Goal: Communication & Community: Answer question/provide support

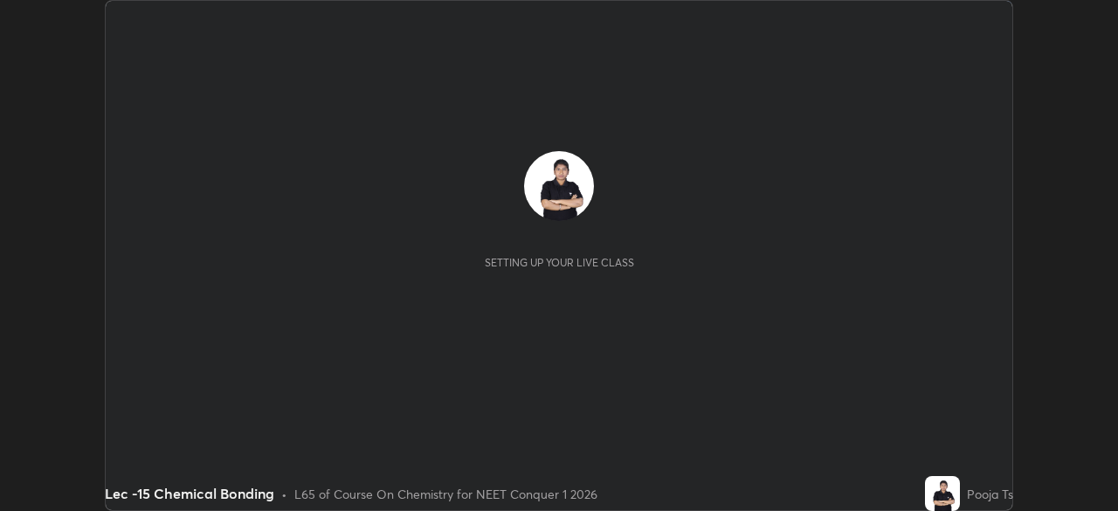
scroll to position [511, 1118]
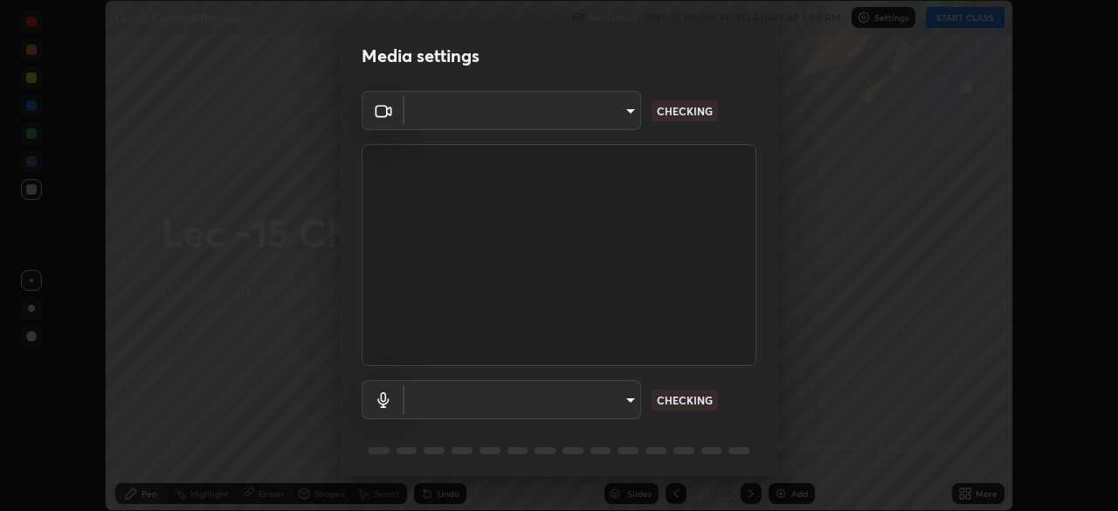
type input "d06bfa8f304afa3967ea8099af1d7ab49983dfb03d10ec62852b72a31e22bf4d"
type input "default"
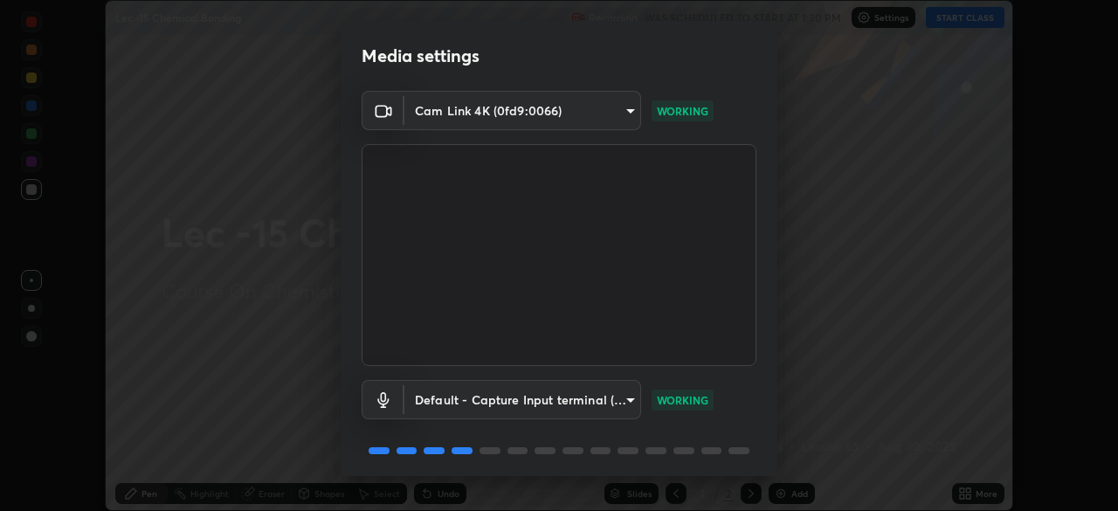
scroll to position [62, 0]
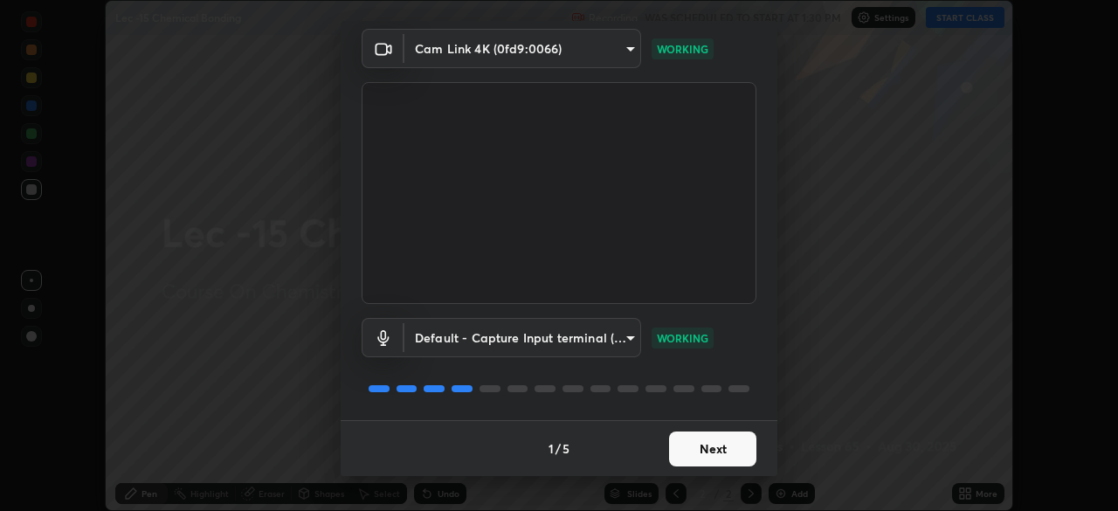
click at [738, 438] on button "Next" at bounding box center [712, 449] width 87 height 35
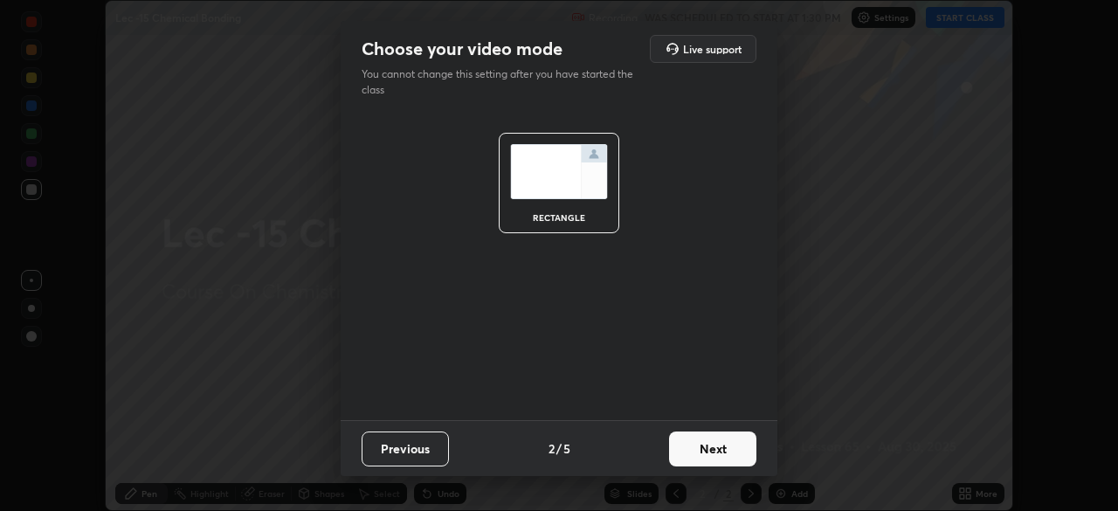
click at [738, 446] on button "Next" at bounding box center [712, 449] width 87 height 35
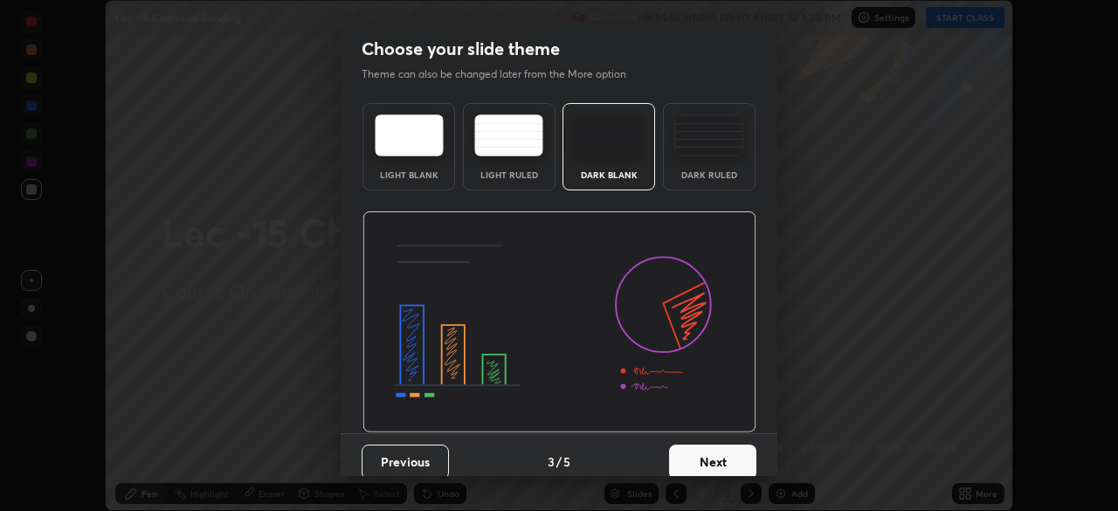
click at [740, 460] on button "Next" at bounding box center [712, 462] width 87 height 35
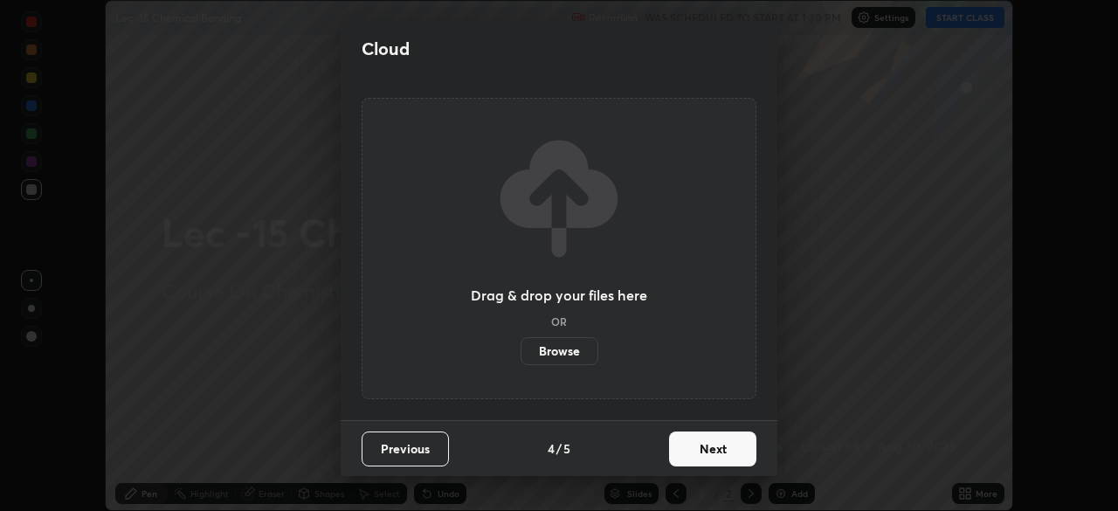
click at [750, 447] on button "Next" at bounding box center [712, 449] width 87 height 35
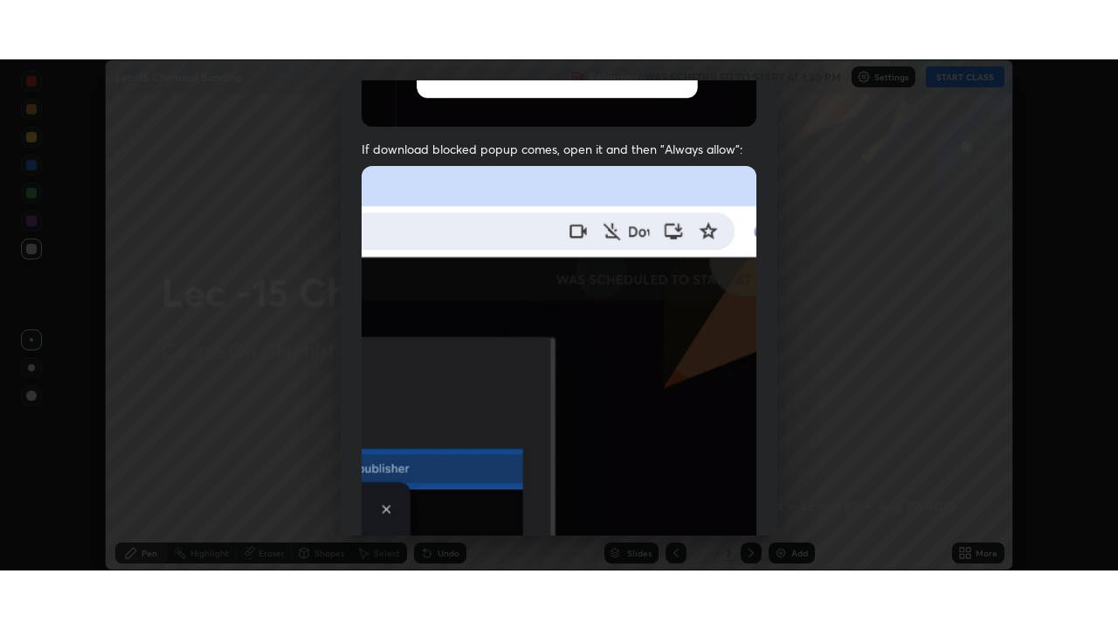
scroll to position [419, 0]
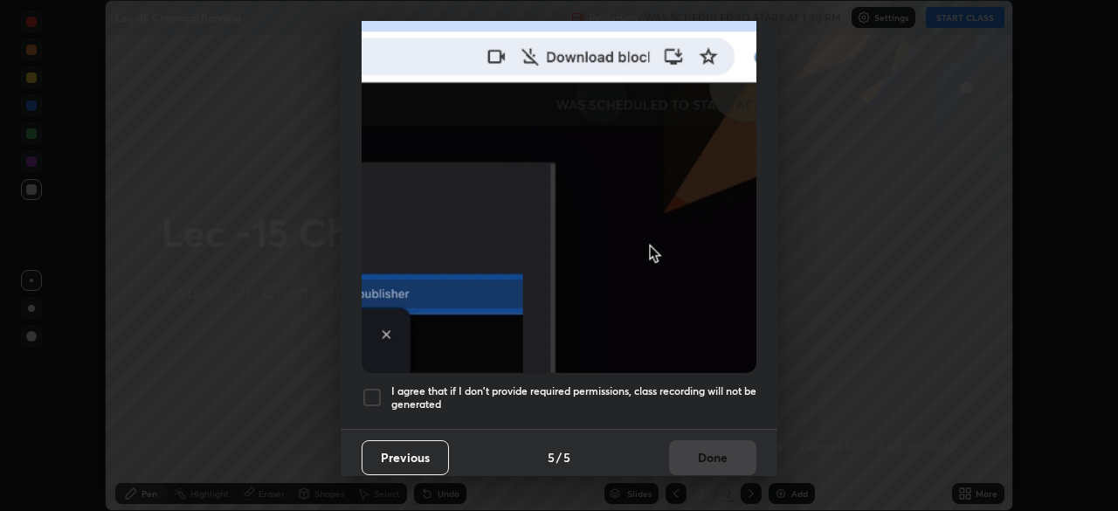
click at [380, 392] on div at bounding box center [372, 397] width 21 height 21
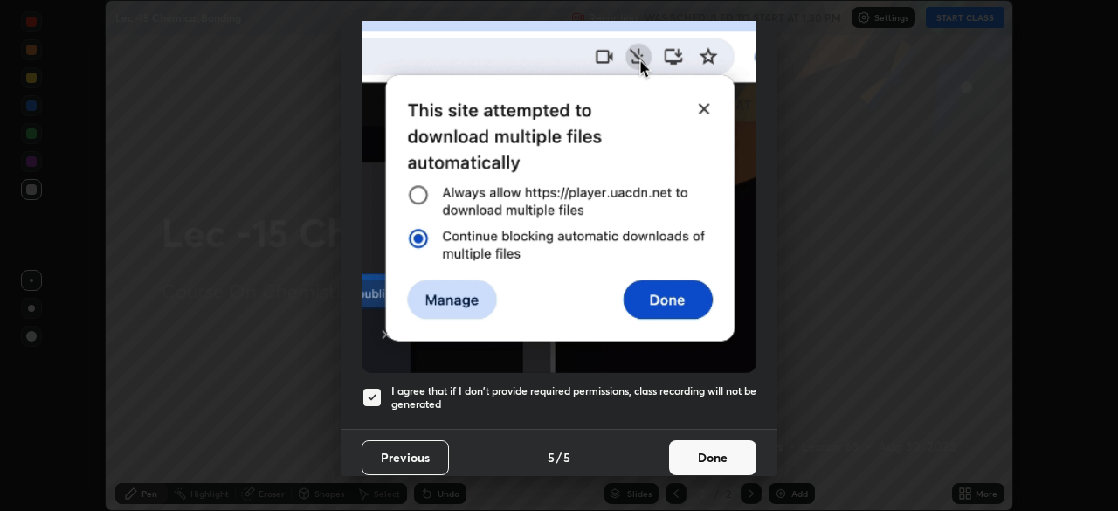
click at [694, 449] on button "Done" at bounding box center [712, 457] width 87 height 35
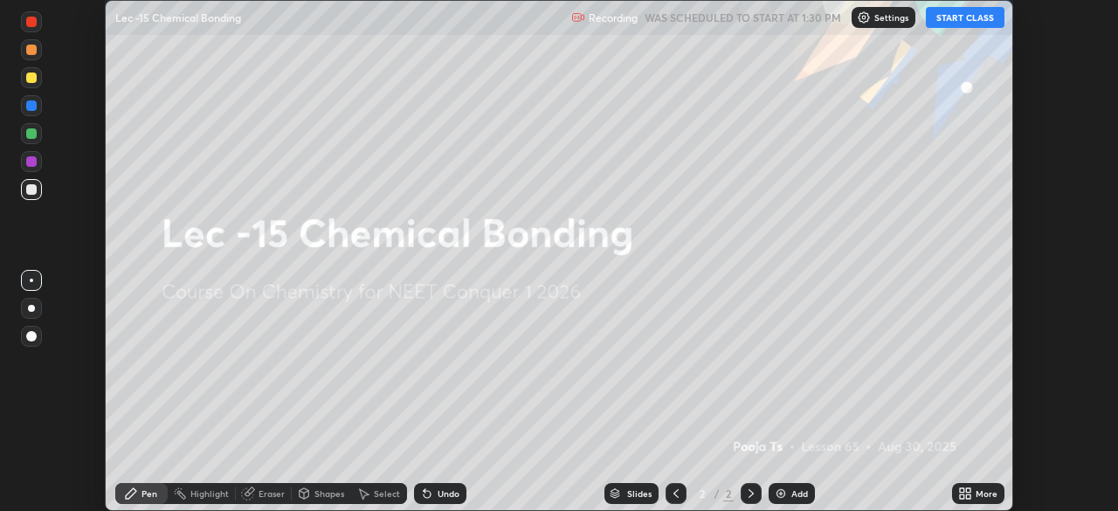
click at [984, 19] on button "START CLASS" at bounding box center [965, 17] width 79 height 21
click at [978, 495] on div "More" at bounding box center [987, 493] width 22 height 9
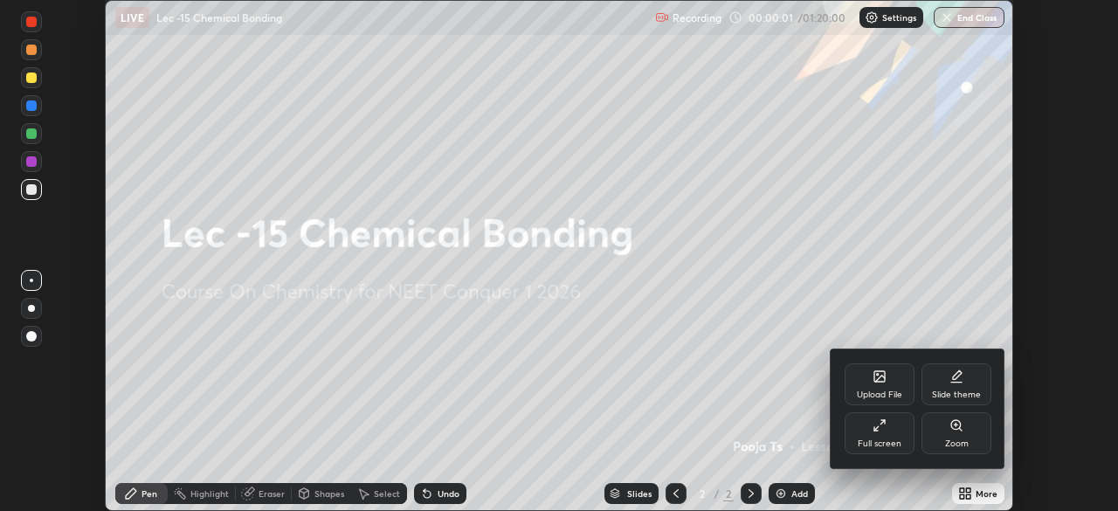
click at [899, 431] on div "Full screen" at bounding box center [880, 433] width 70 height 42
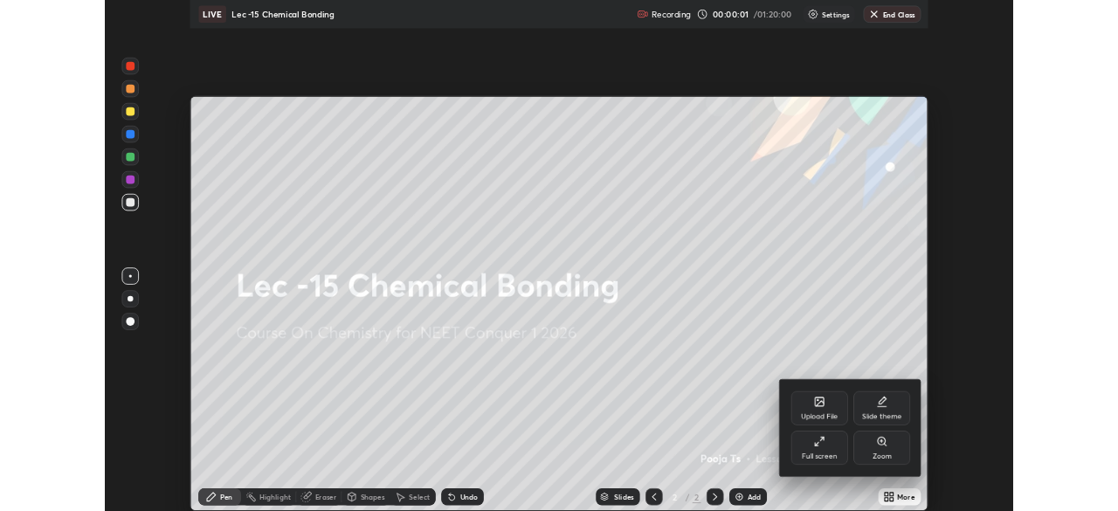
scroll to position [629, 1118]
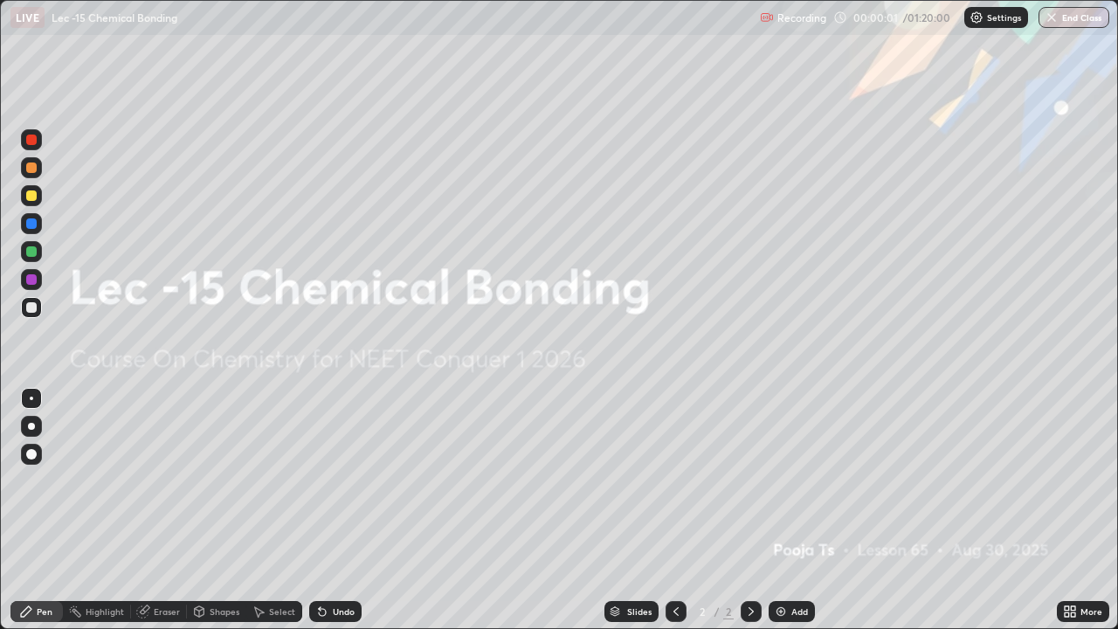
click at [809, 510] on div "Add" at bounding box center [792, 611] width 46 height 21
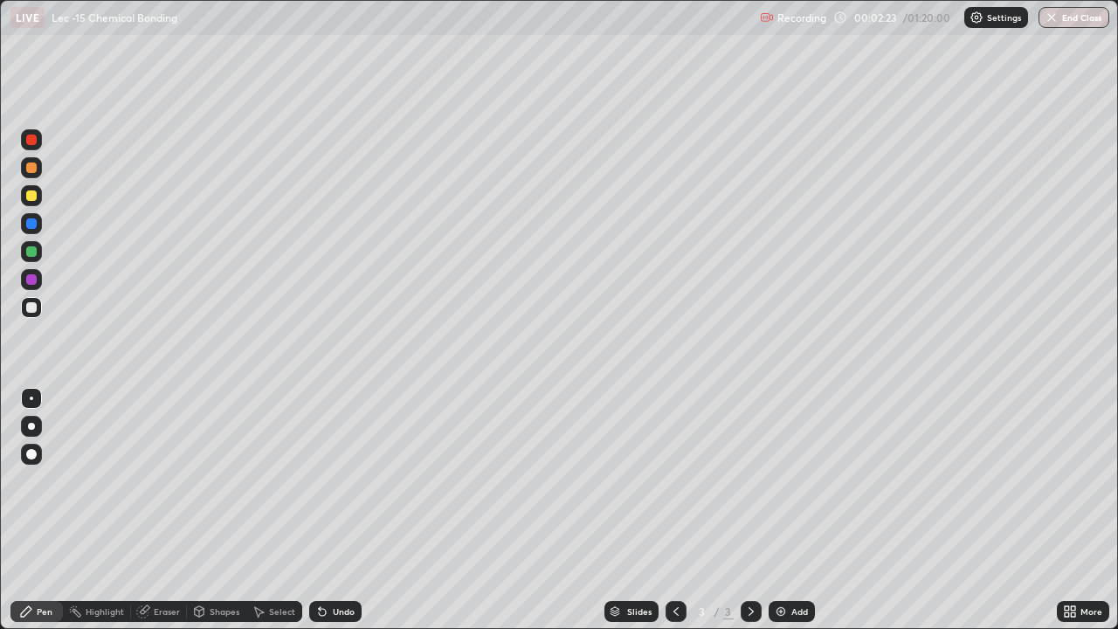
click at [38, 197] on div at bounding box center [31, 195] width 21 height 21
click at [795, 510] on div "Add" at bounding box center [800, 611] width 17 height 9
click at [41, 315] on div at bounding box center [31, 308] width 21 height 28
click at [330, 510] on div "Undo" at bounding box center [335, 611] width 52 height 21
click at [336, 510] on div "Undo" at bounding box center [335, 611] width 52 height 21
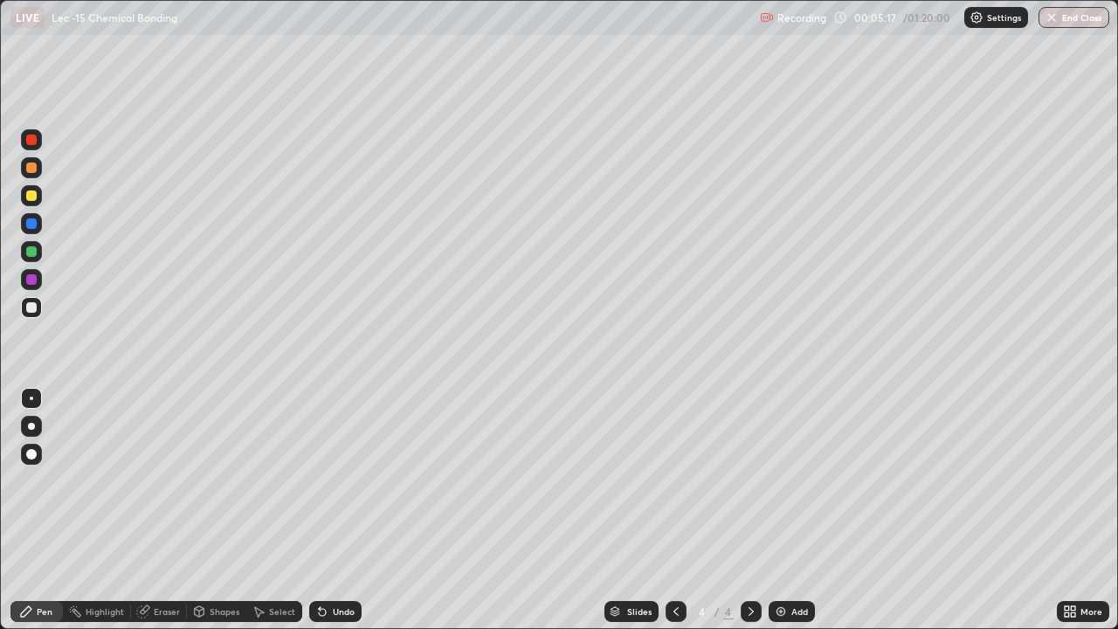
click at [333, 510] on div "Undo" at bounding box center [335, 611] width 52 height 21
click at [334, 510] on div "Undo" at bounding box center [344, 611] width 22 height 9
click at [328, 510] on div "Undo" at bounding box center [335, 611] width 52 height 21
click at [326, 510] on icon at bounding box center [322, 612] width 14 height 14
click at [286, 510] on div "Select" at bounding box center [274, 611] width 56 height 21
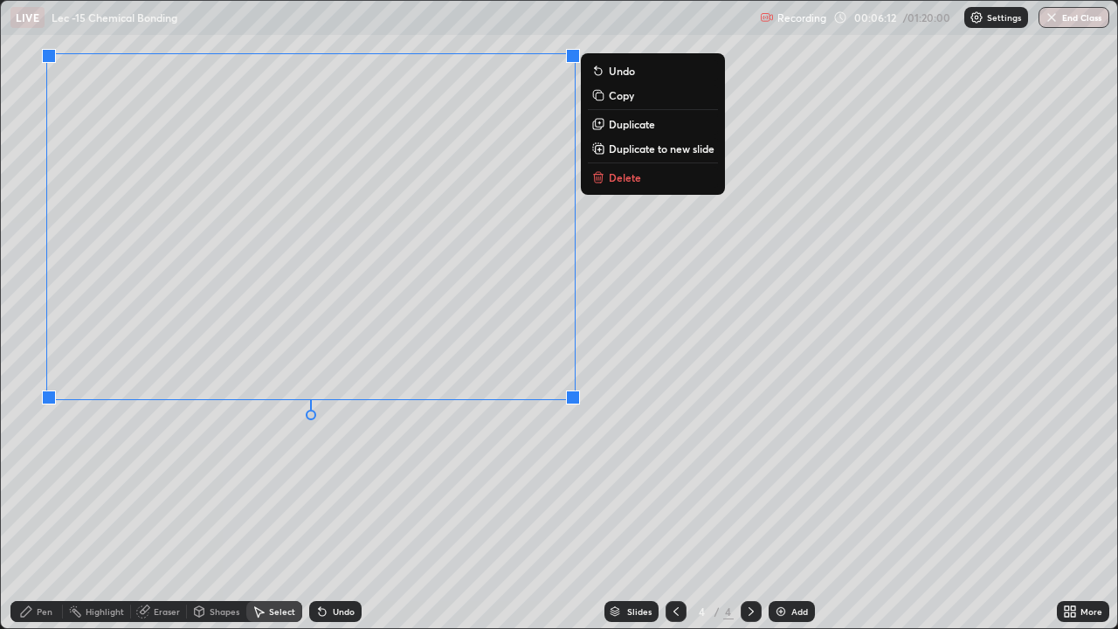
click at [49, 510] on div "Pen" at bounding box center [45, 611] width 16 height 9
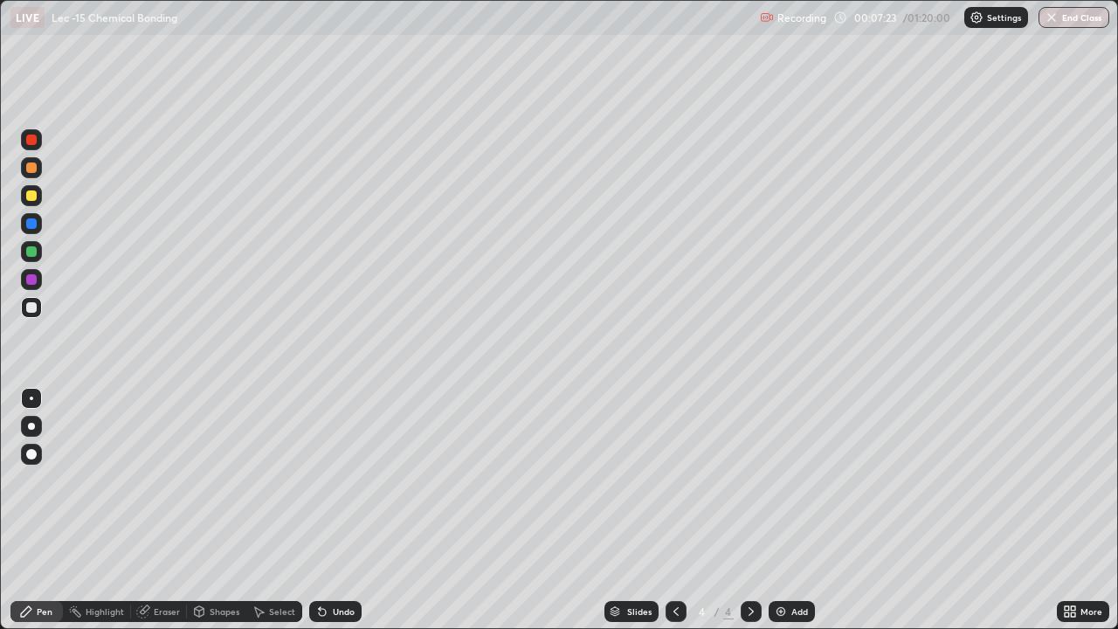
click at [38, 197] on div at bounding box center [31, 195] width 21 height 21
click at [328, 510] on div "Undo" at bounding box center [335, 611] width 52 height 21
click at [317, 510] on div "Undo" at bounding box center [335, 611] width 52 height 21
click at [315, 510] on div "Undo" at bounding box center [335, 611] width 52 height 21
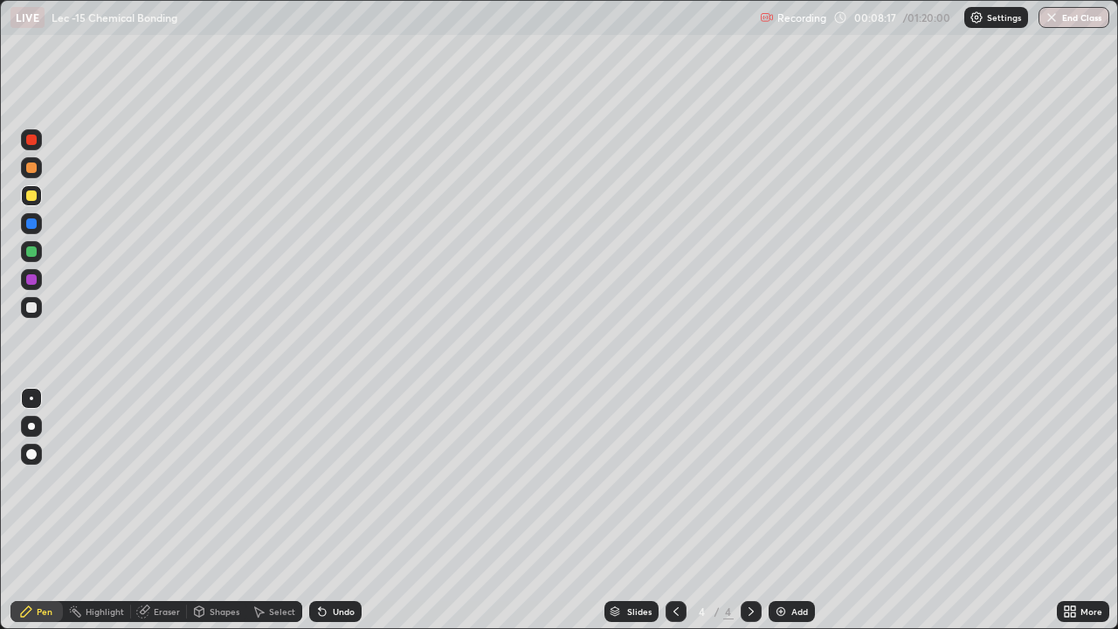
click at [313, 510] on div "Undo" at bounding box center [335, 611] width 52 height 21
click at [315, 510] on div "Undo" at bounding box center [335, 611] width 52 height 21
click at [793, 510] on div "Add" at bounding box center [800, 611] width 17 height 9
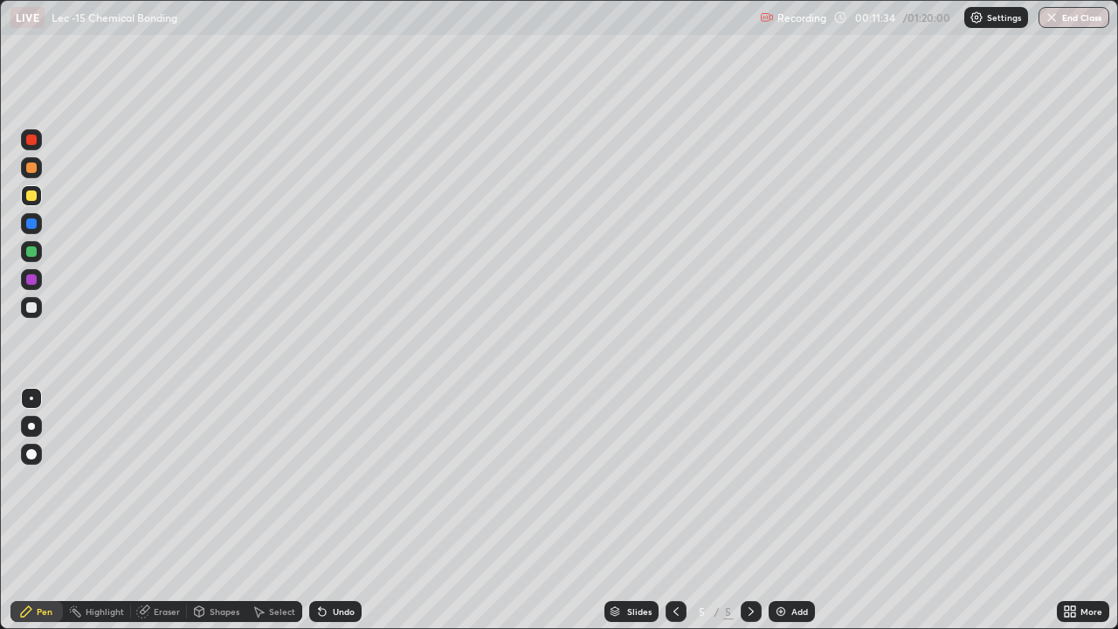
click at [32, 308] on div at bounding box center [31, 307] width 10 height 10
click at [215, 510] on div "Shapes" at bounding box center [216, 611] width 59 height 21
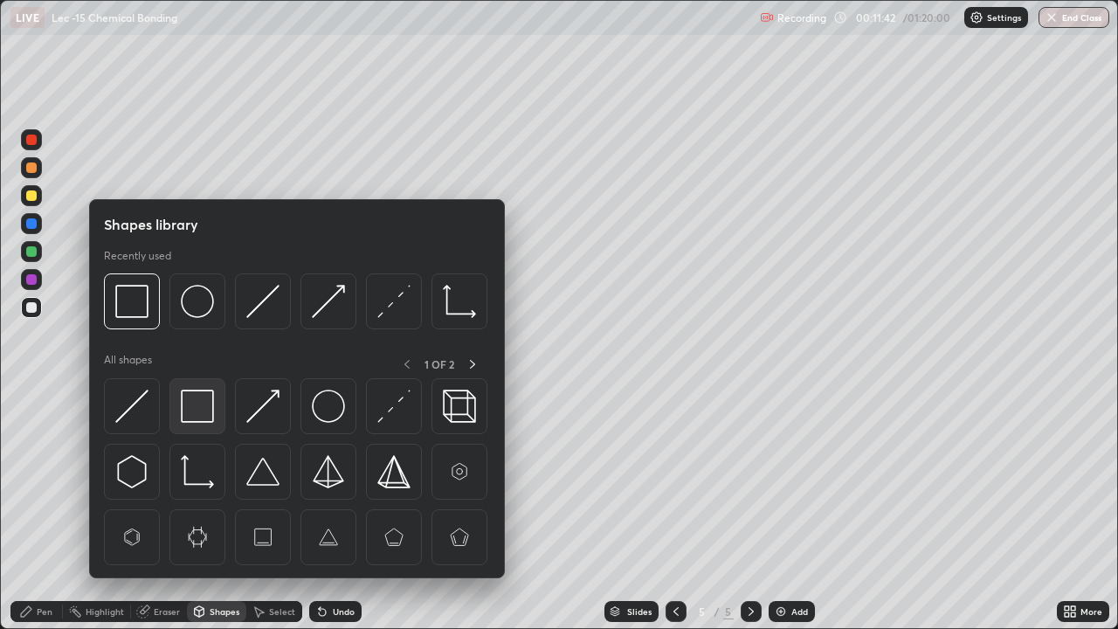
click at [201, 413] on img at bounding box center [197, 406] width 33 height 33
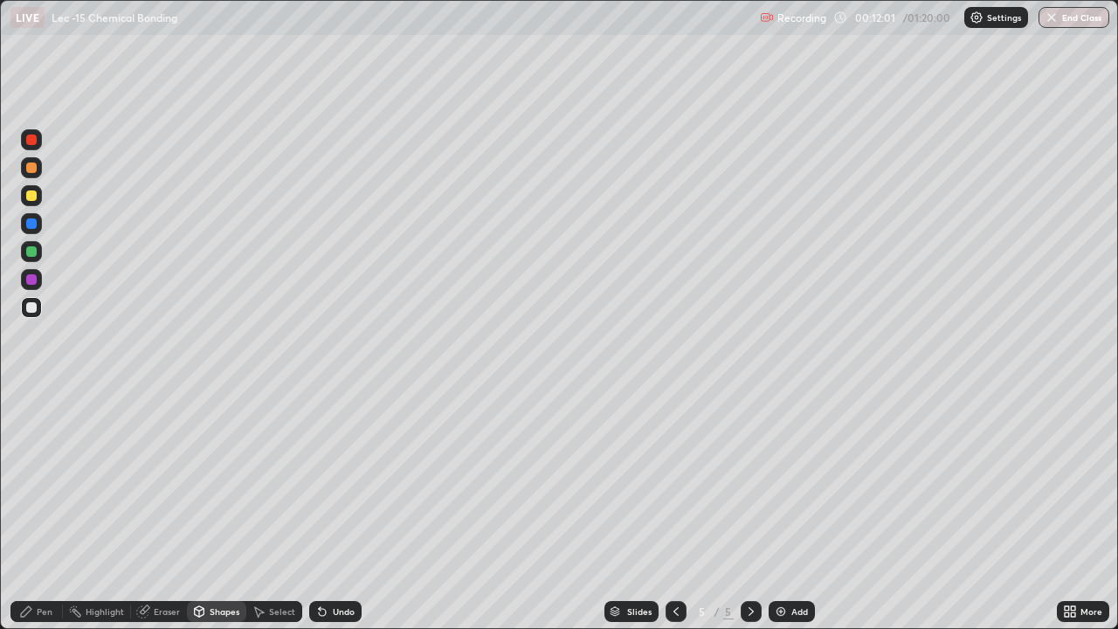
click at [340, 510] on div "Undo" at bounding box center [344, 611] width 22 height 9
click at [55, 510] on div "Pen" at bounding box center [36, 611] width 52 height 21
click at [225, 510] on div "Shapes" at bounding box center [225, 611] width 30 height 9
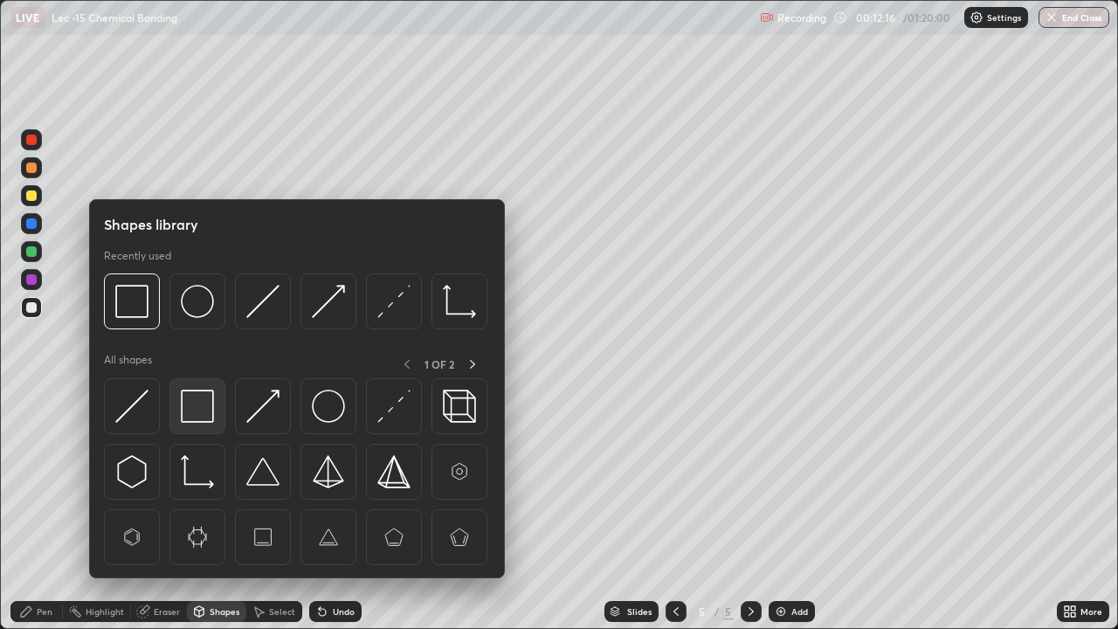
click at [204, 406] on img at bounding box center [197, 406] width 33 height 33
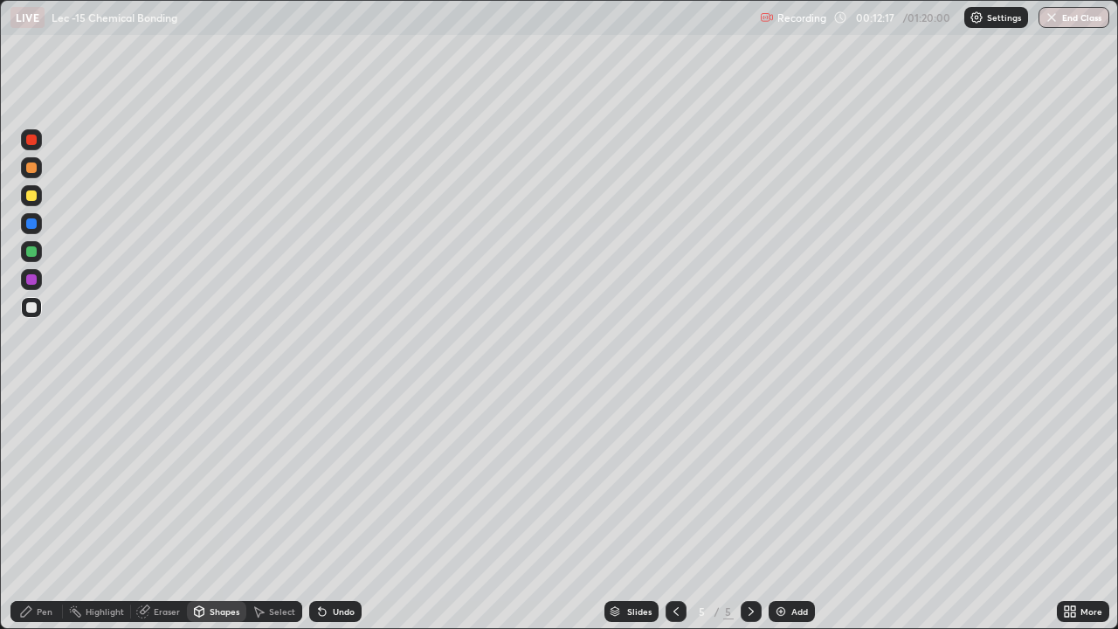
click at [45, 510] on div "Pen" at bounding box center [45, 611] width 16 height 9
click at [38, 194] on div at bounding box center [31, 195] width 21 height 21
click at [225, 510] on div "Shapes" at bounding box center [225, 611] width 30 height 9
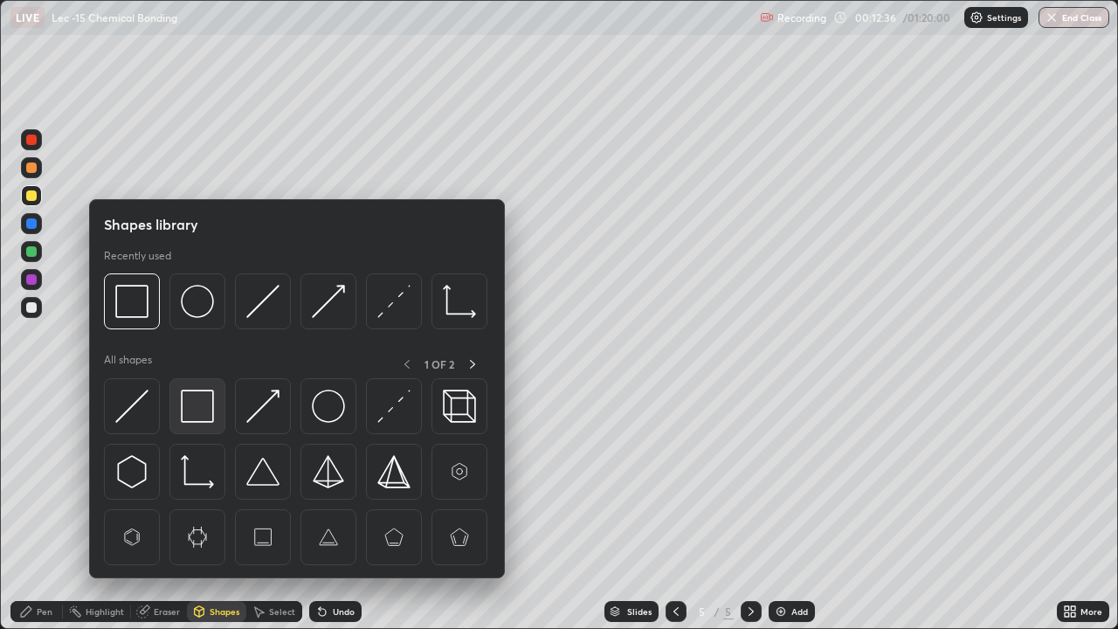
click at [214, 420] on img at bounding box center [197, 406] width 33 height 33
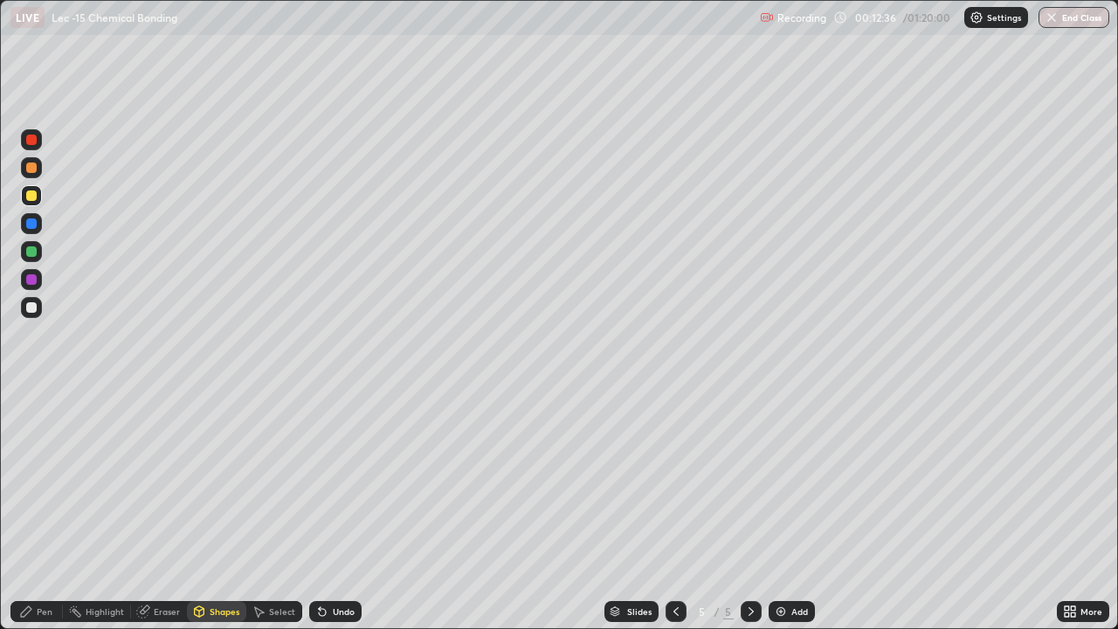
click at [38, 306] on div at bounding box center [31, 307] width 21 height 21
click at [46, 510] on div "Pen" at bounding box center [45, 611] width 16 height 9
click at [334, 510] on div "Undo" at bounding box center [344, 611] width 22 height 9
click at [38, 200] on div at bounding box center [31, 195] width 21 height 21
click at [38, 256] on div at bounding box center [31, 251] width 21 height 21
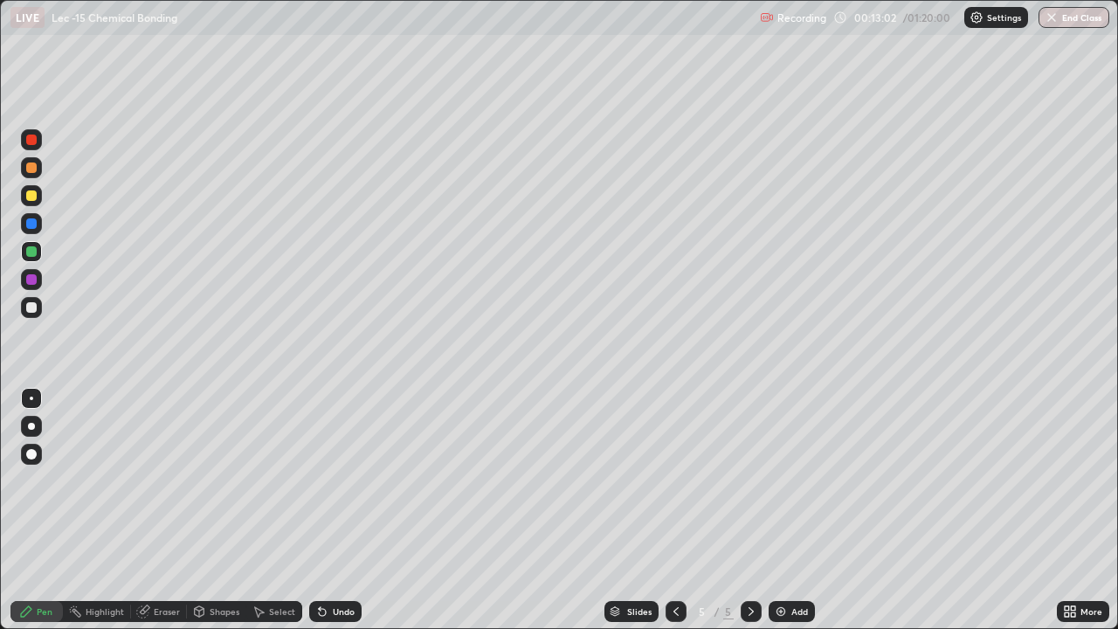
click at [319, 510] on icon at bounding box center [320, 608] width 2 height 2
click at [41, 312] on div at bounding box center [31, 307] width 21 height 21
click at [322, 510] on icon at bounding box center [322, 612] width 7 height 7
click at [323, 510] on icon at bounding box center [322, 612] width 14 height 14
click at [780, 510] on img at bounding box center [781, 612] width 14 height 14
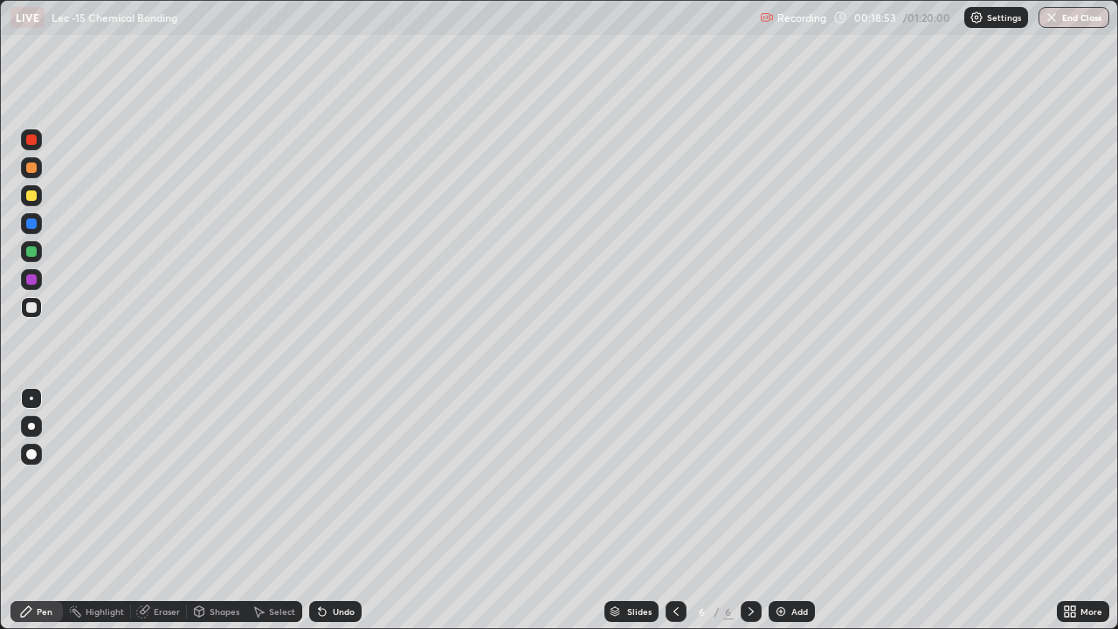
click at [806, 510] on div "Add" at bounding box center [792, 611] width 46 height 21
click at [38, 196] on div at bounding box center [31, 195] width 21 height 21
click at [331, 510] on div "Undo" at bounding box center [335, 611] width 52 height 21
click at [334, 510] on div "Undo" at bounding box center [335, 611] width 52 height 21
click at [336, 510] on div "Undo" at bounding box center [335, 611] width 52 height 21
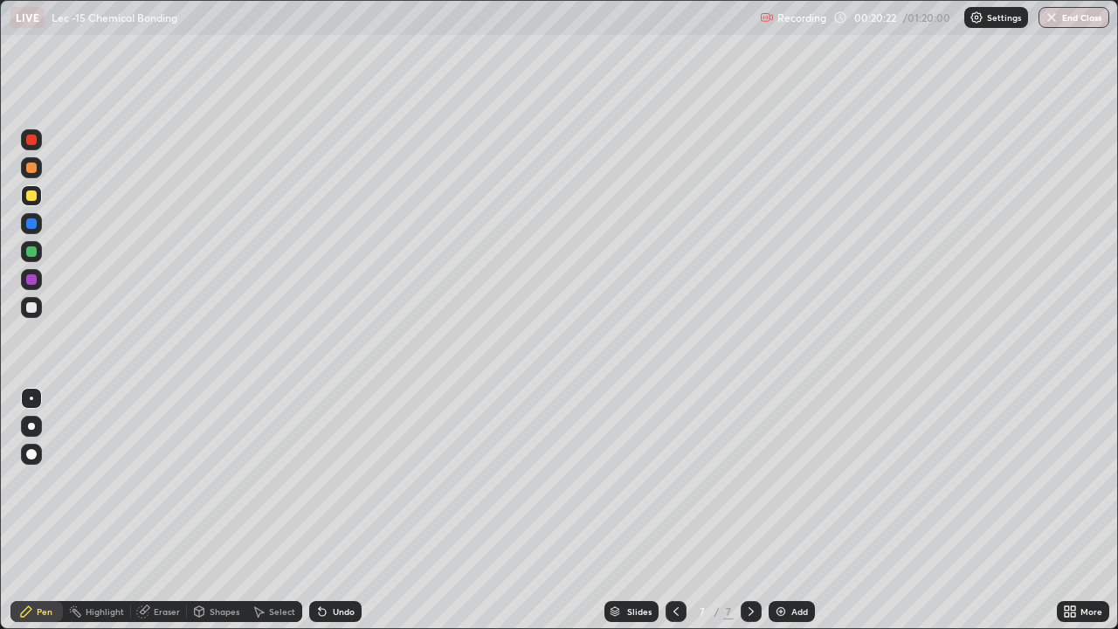
click at [335, 510] on div "Undo" at bounding box center [335, 611] width 52 height 21
click at [336, 510] on div "Undo" at bounding box center [335, 611] width 52 height 21
click at [340, 510] on div "Undo" at bounding box center [335, 611] width 52 height 21
click at [32, 308] on div at bounding box center [31, 307] width 10 height 10
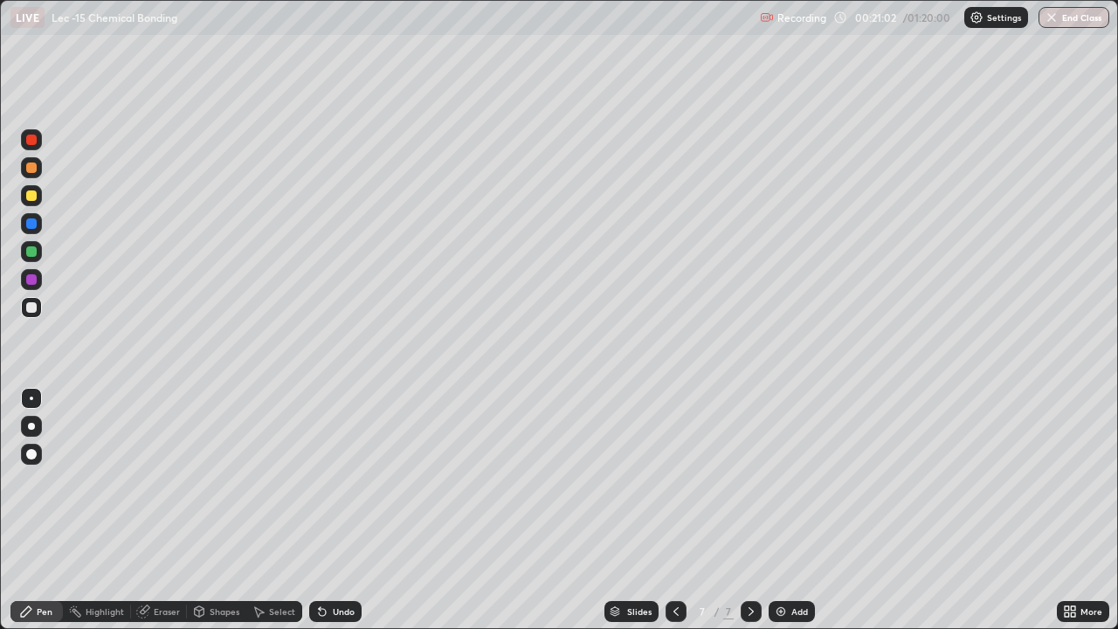
click at [333, 510] on div "Undo" at bounding box center [344, 611] width 22 height 9
click at [789, 510] on div "Add" at bounding box center [792, 611] width 46 height 21
click at [150, 510] on div "Eraser" at bounding box center [159, 611] width 56 height 21
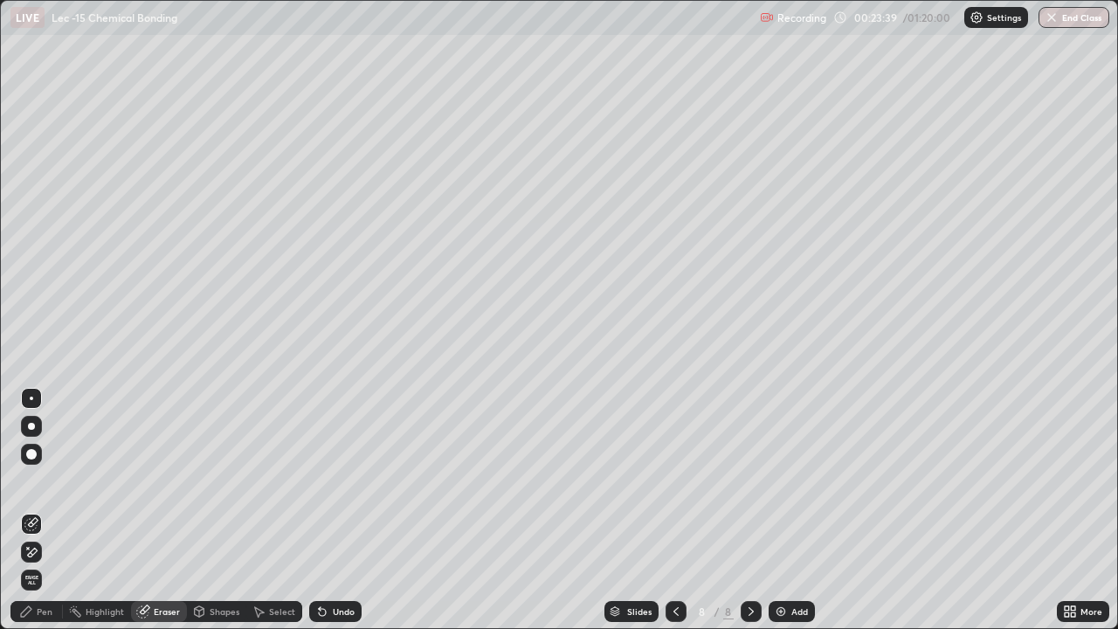
click at [50, 510] on div "Pen" at bounding box center [45, 611] width 16 height 9
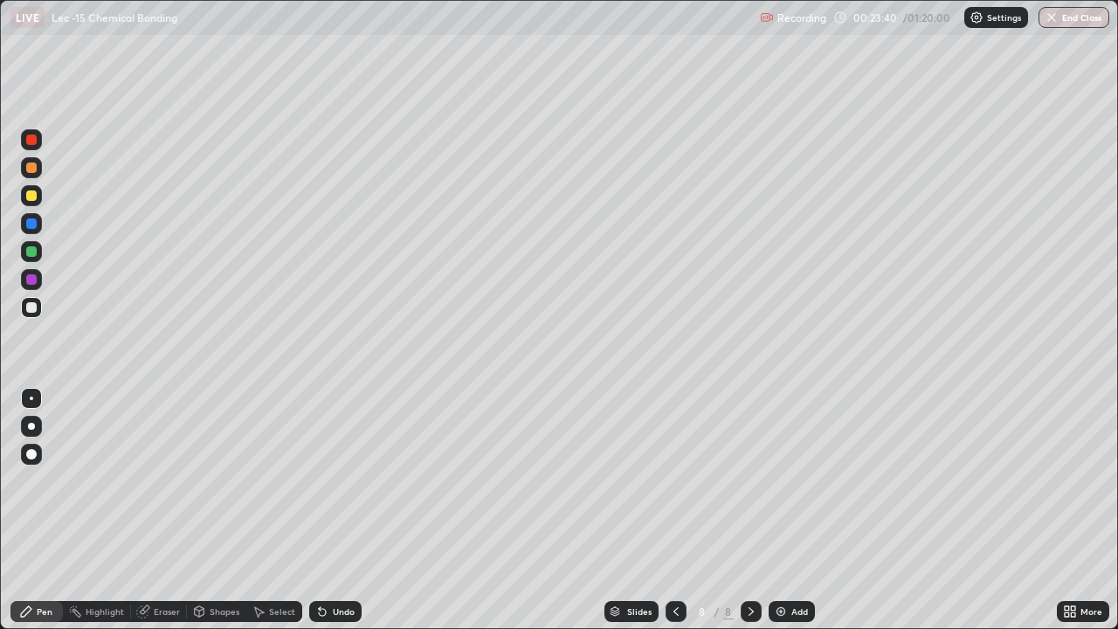
click at [38, 196] on div at bounding box center [31, 195] width 21 height 21
click at [287, 510] on div "Select" at bounding box center [274, 611] width 56 height 21
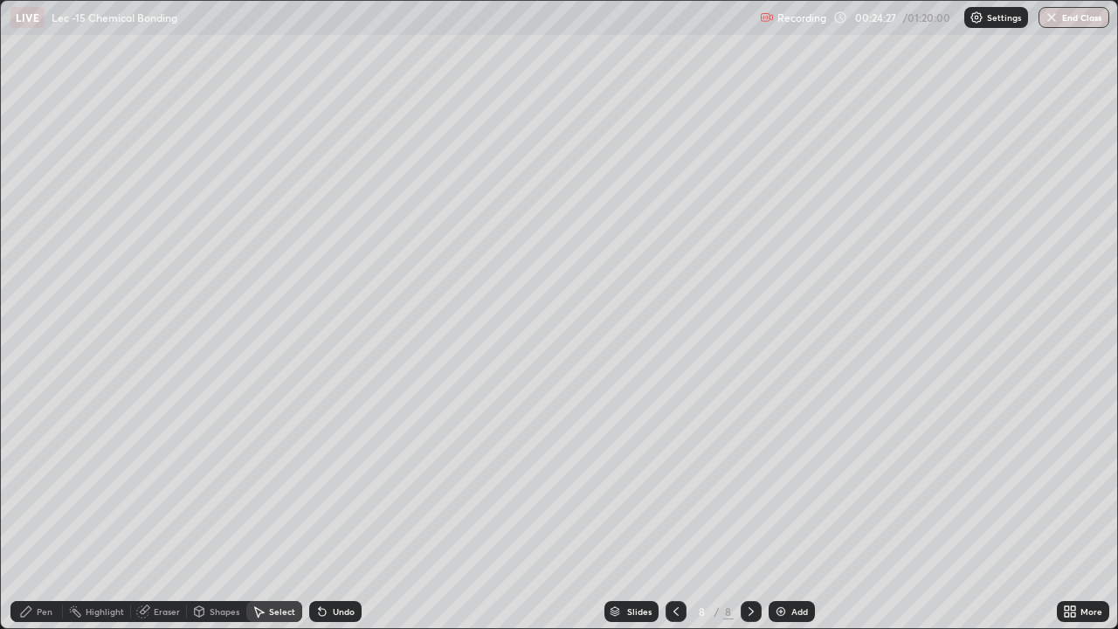
click at [284, 510] on div "Select" at bounding box center [282, 611] width 26 height 9
click at [274, 510] on div "Select" at bounding box center [274, 611] width 56 height 21
click at [222, 510] on div "Shapes" at bounding box center [225, 611] width 30 height 9
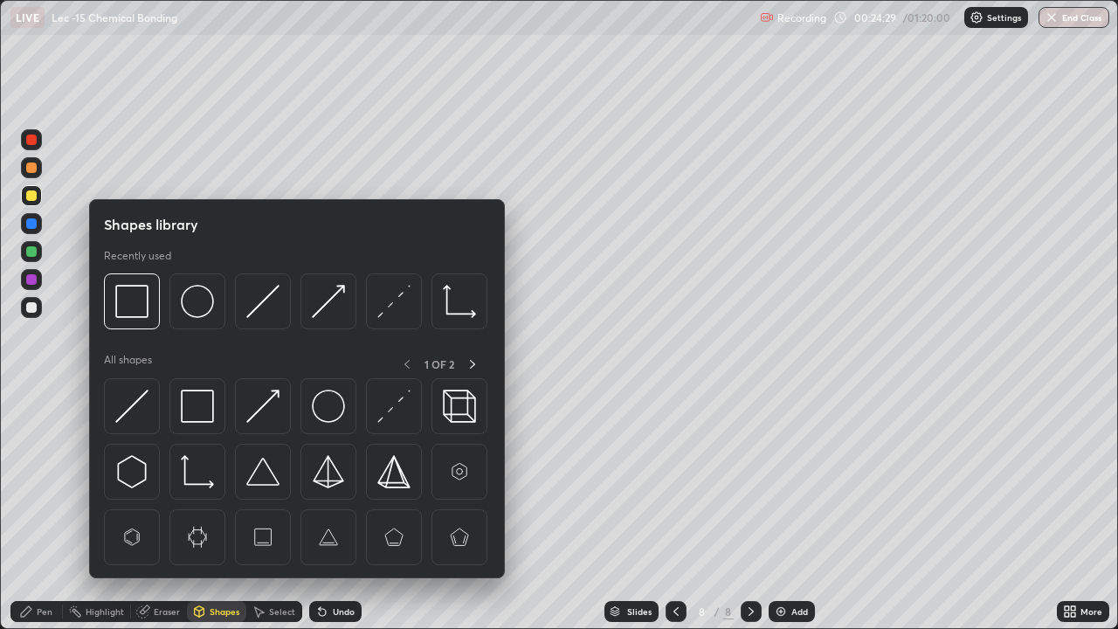
click at [274, 510] on div "Select" at bounding box center [274, 611] width 56 height 21
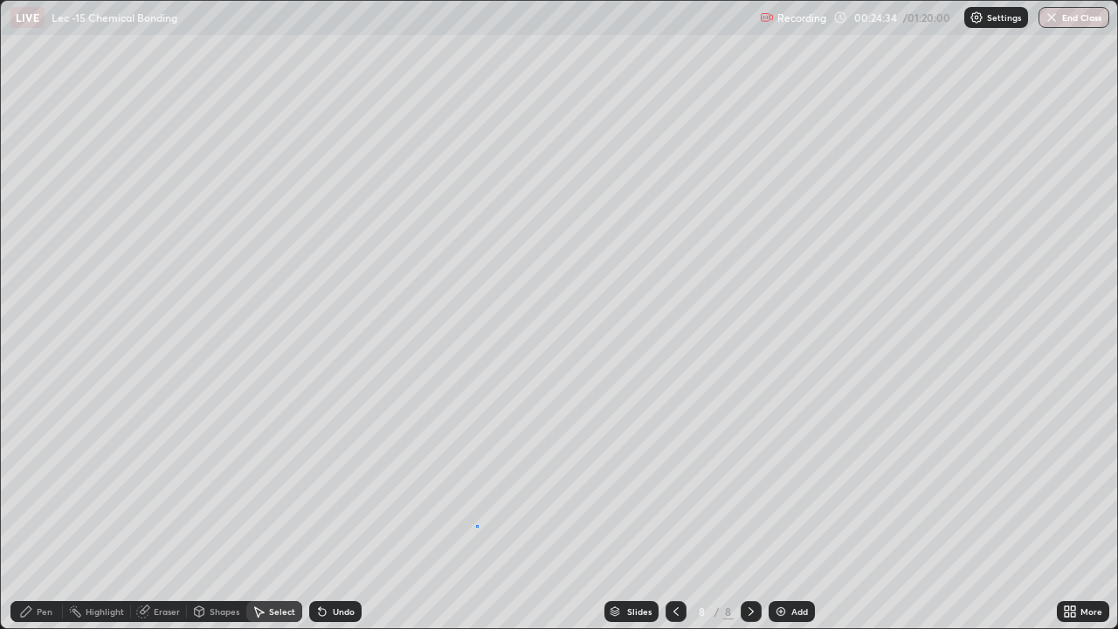
click at [478, 510] on div "0 ° Undo Copy Duplicate Duplicate to new slide Delete" at bounding box center [559, 314] width 1117 height 627
click at [45, 510] on div "Pen" at bounding box center [45, 611] width 16 height 9
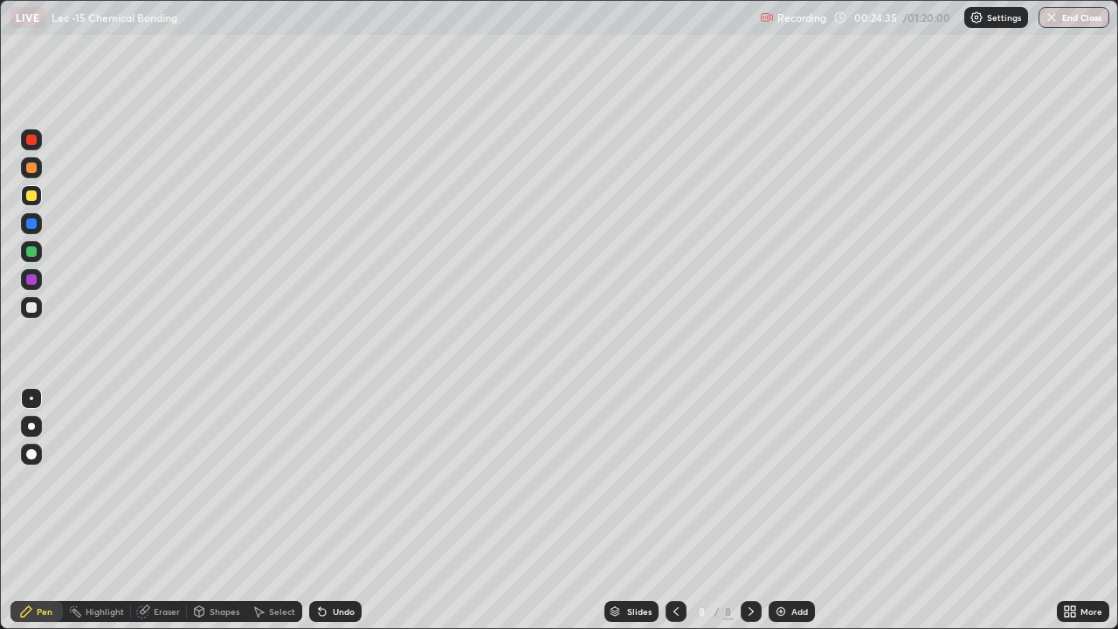
click at [210, 510] on div "Shapes" at bounding box center [225, 611] width 30 height 9
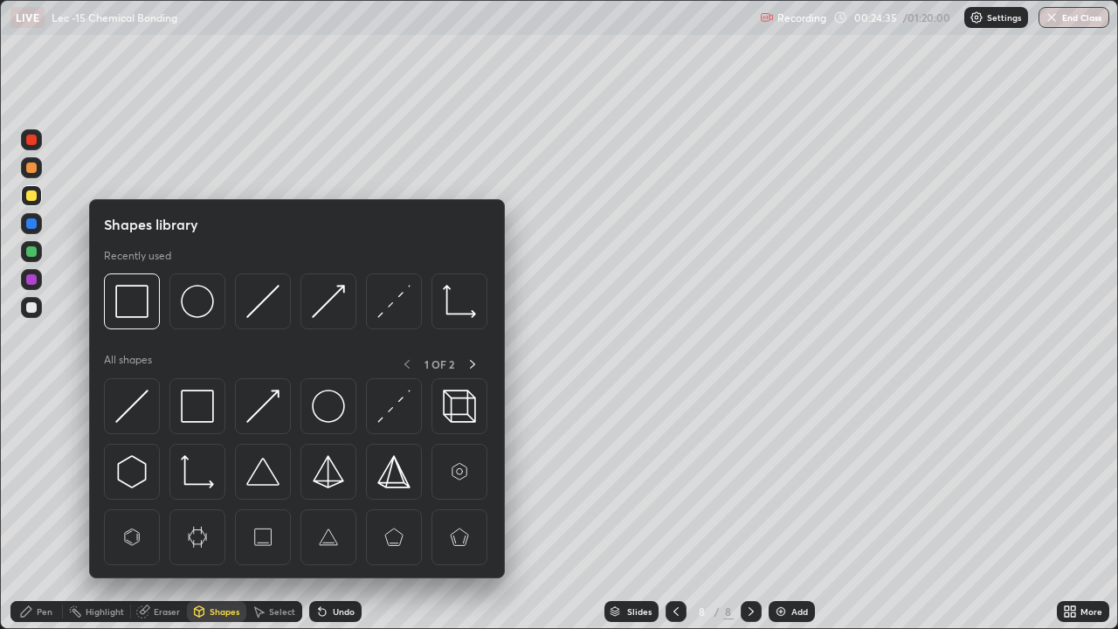
click at [267, 510] on div "Select" at bounding box center [274, 611] width 56 height 21
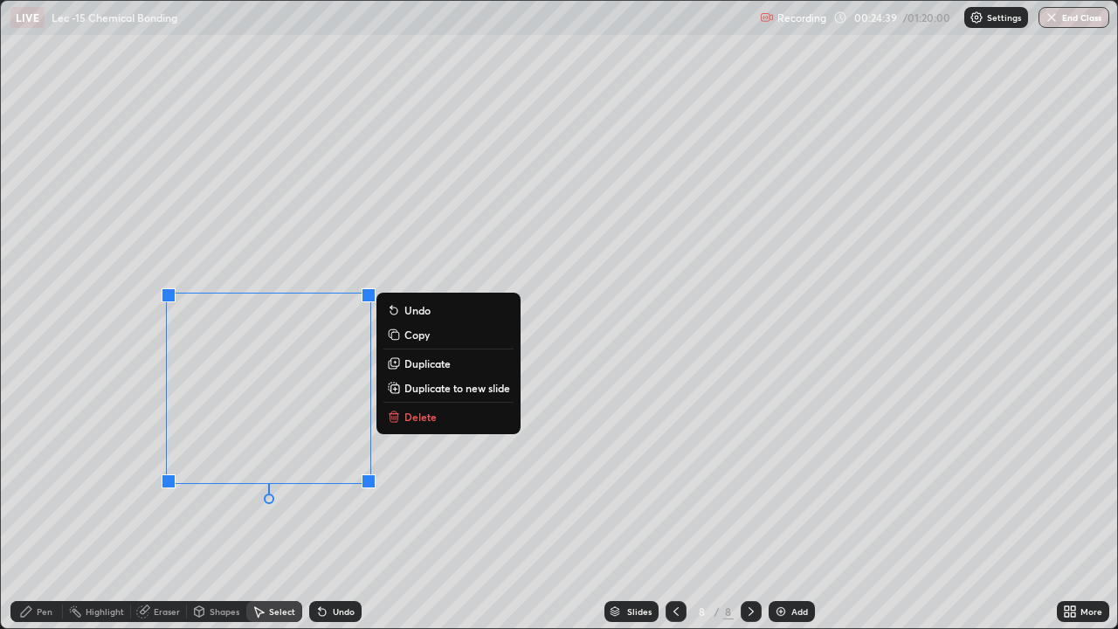
click at [260, 510] on div "0 ° Undo Copy Duplicate Duplicate to new slide Delete" at bounding box center [559, 314] width 1117 height 627
click at [261, 510] on div "0 ° Undo Copy Duplicate Duplicate to new slide Delete" at bounding box center [559, 314] width 1117 height 627
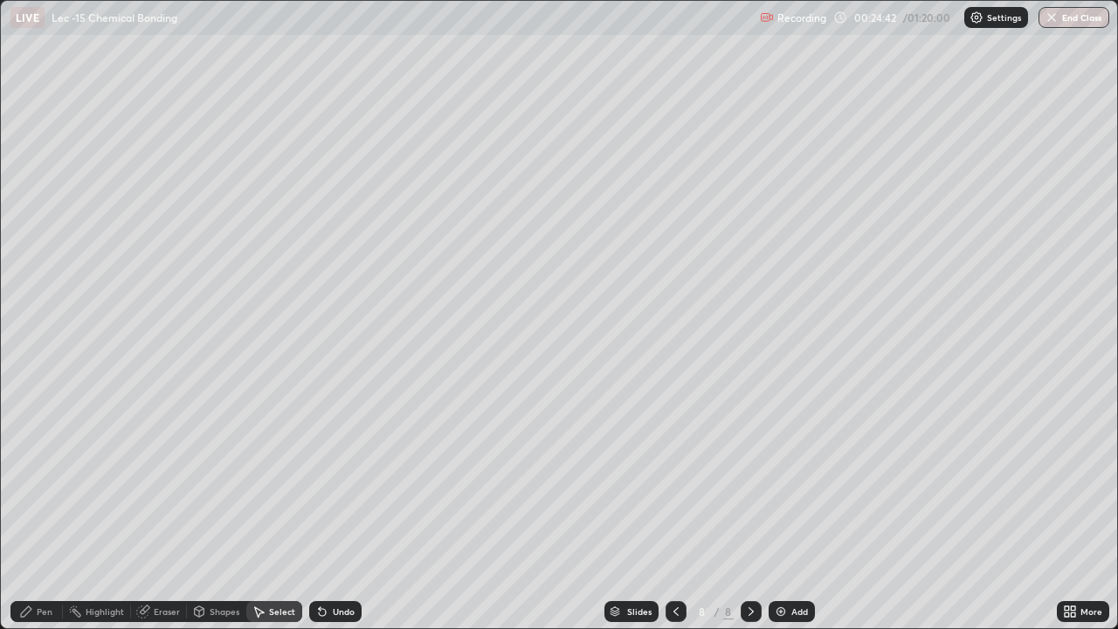
click at [265, 510] on div "Select" at bounding box center [274, 611] width 56 height 21
click at [163, 510] on div "Eraser" at bounding box center [167, 611] width 26 height 9
click at [39, 510] on div "Pen" at bounding box center [45, 611] width 16 height 9
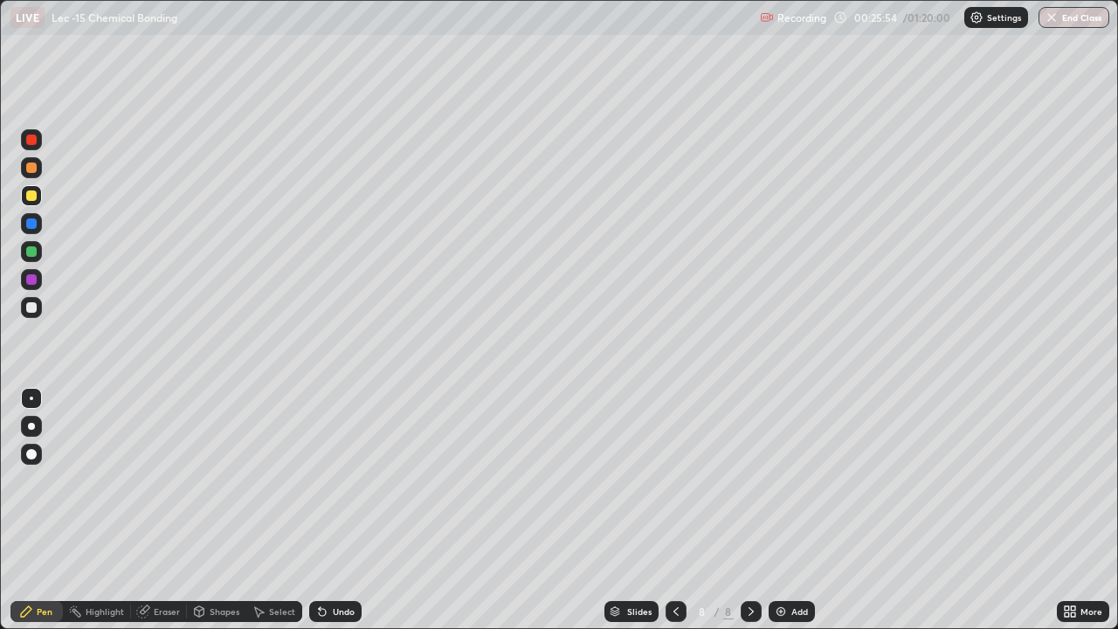
click at [40, 307] on div at bounding box center [31, 307] width 21 height 21
click at [285, 510] on div "Select" at bounding box center [274, 611] width 56 height 21
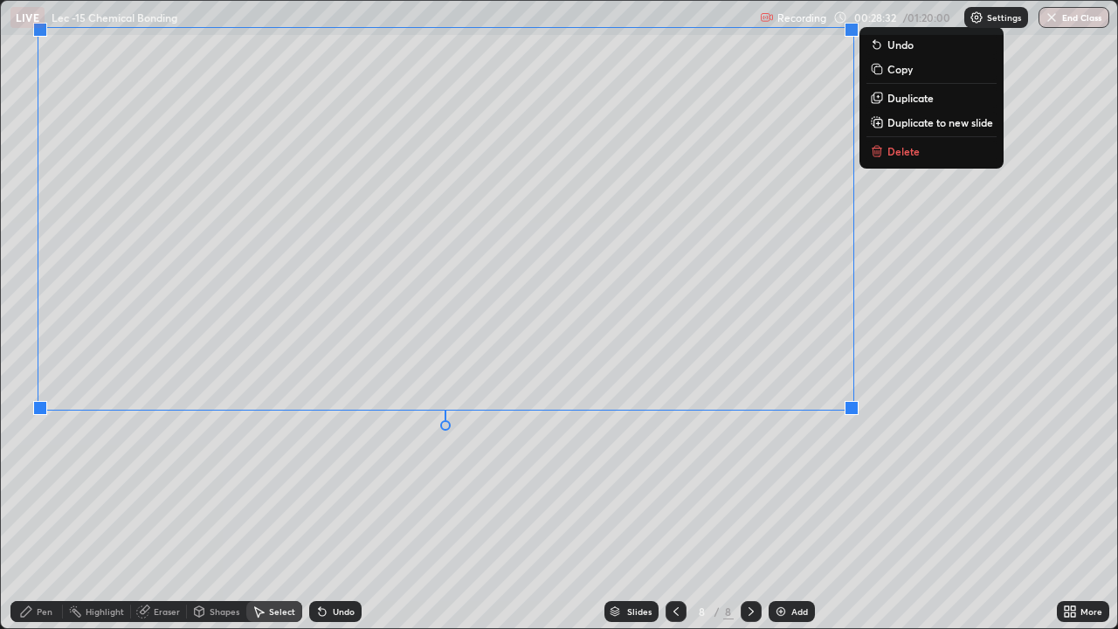
click at [36, 510] on div "Pen" at bounding box center [36, 611] width 52 height 21
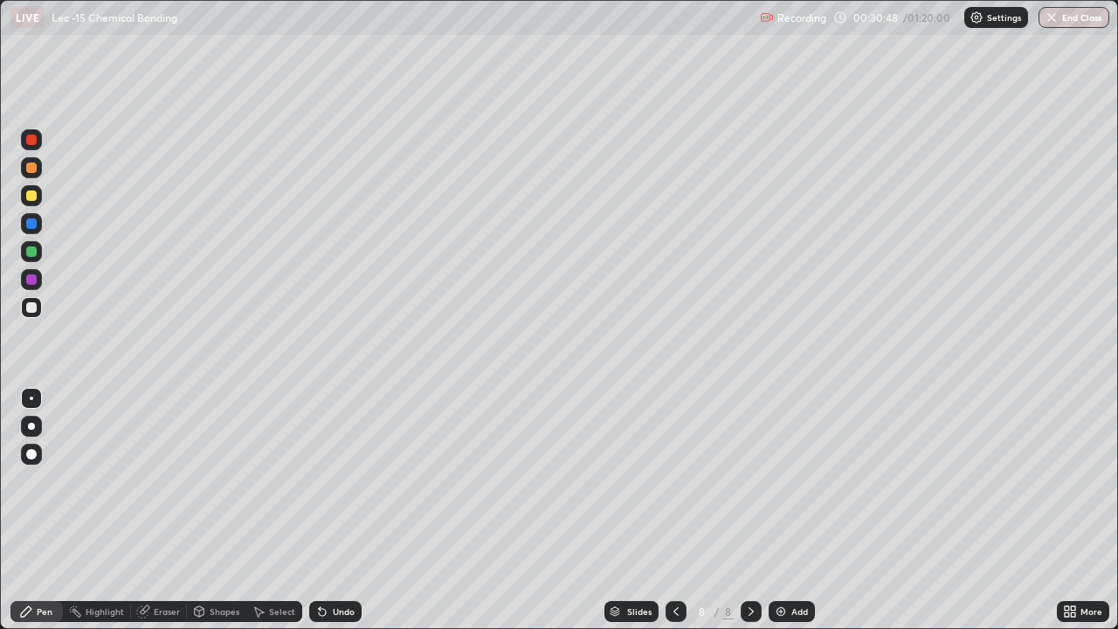
click at [675, 510] on icon at bounding box center [676, 612] width 14 height 14
click at [750, 510] on icon at bounding box center [751, 611] width 5 height 9
click at [786, 510] on div "Add" at bounding box center [792, 611] width 46 height 21
click at [38, 198] on div at bounding box center [31, 195] width 21 height 21
click at [38, 170] on div at bounding box center [31, 167] width 21 height 21
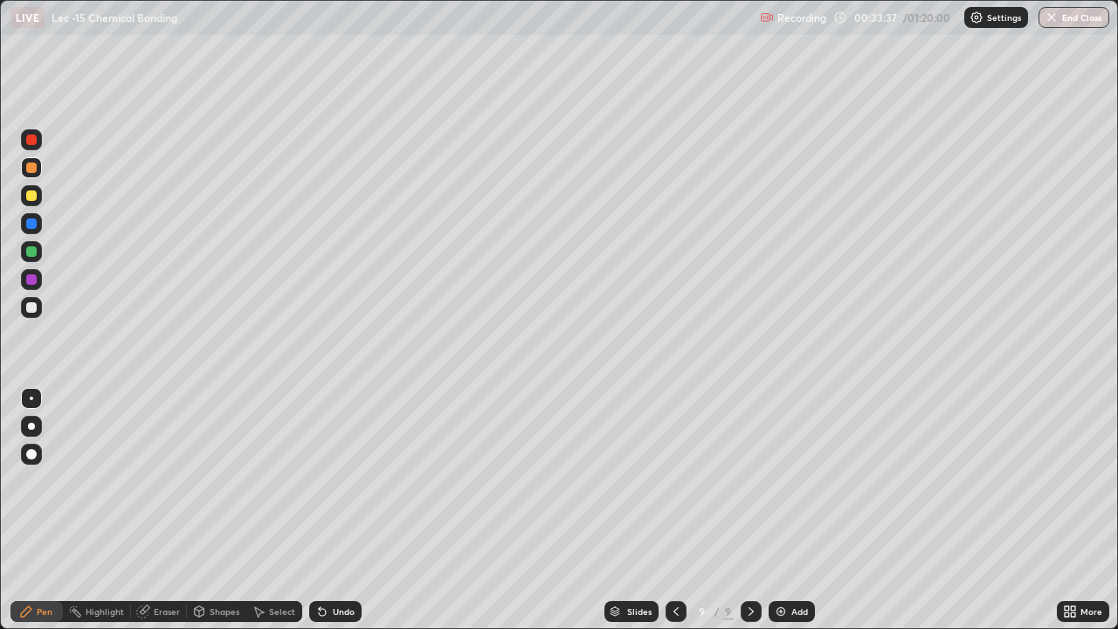
click at [322, 510] on icon at bounding box center [322, 612] width 7 height 7
click at [41, 314] on div at bounding box center [31, 307] width 21 height 21
click at [319, 510] on icon at bounding box center [322, 612] width 7 height 7
click at [280, 510] on div "Select" at bounding box center [282, 611] width 26 height 9
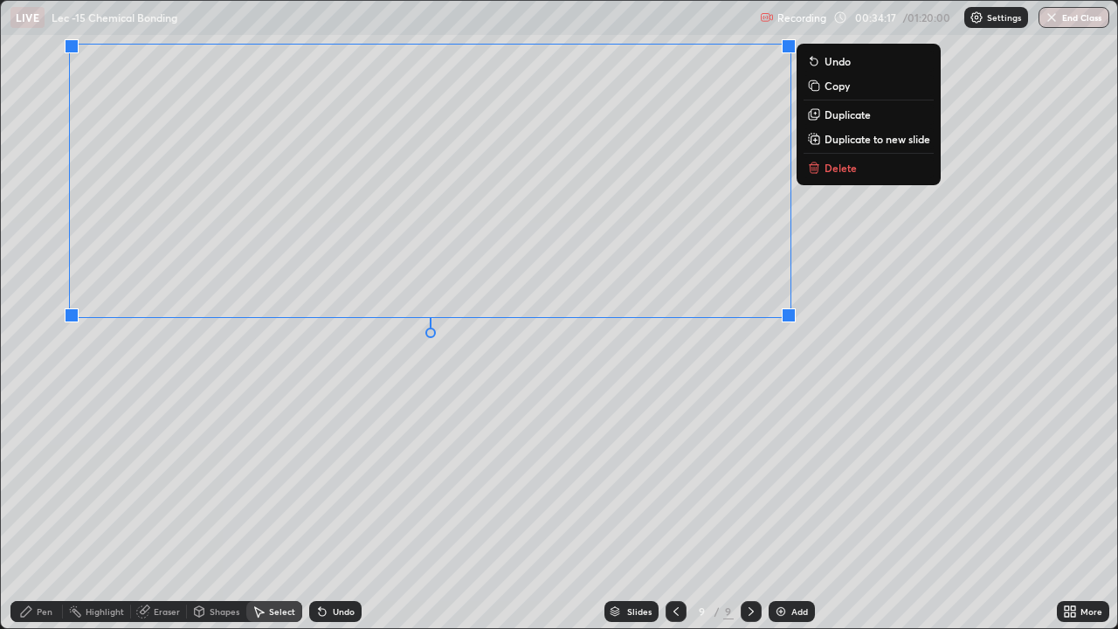
click at [410, 454] on div "0 ° Undo Copy Duplicate Duplicate to new slide Delete" at bounding box center [559, 314] width 1117 height 627
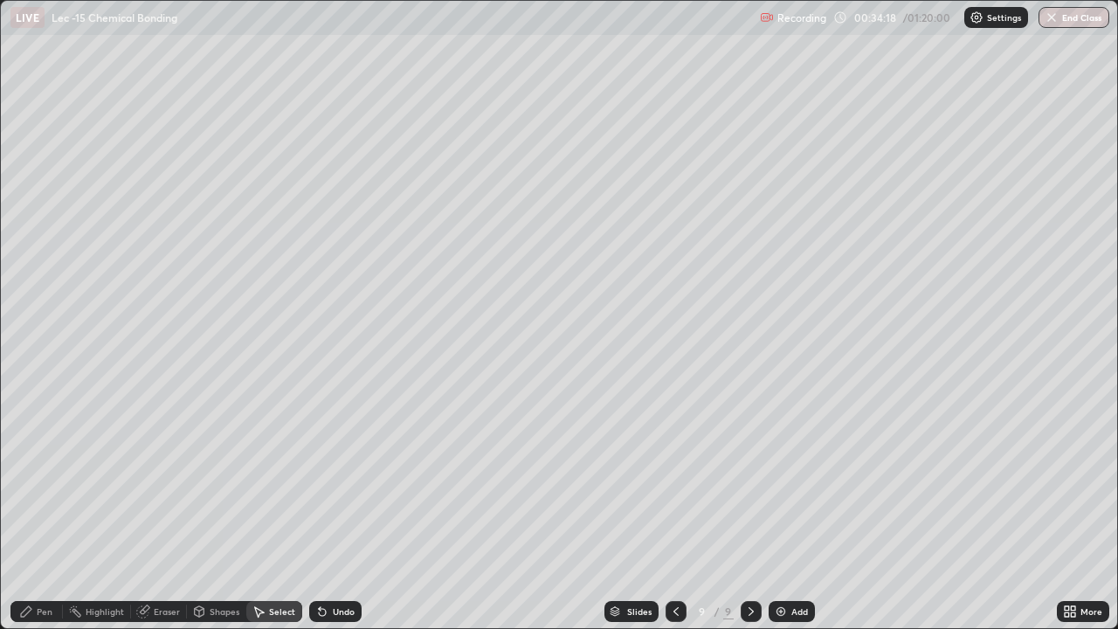
click at [48, 510] on div "Pen" at bounding box center [45, 611] width 16 height 9
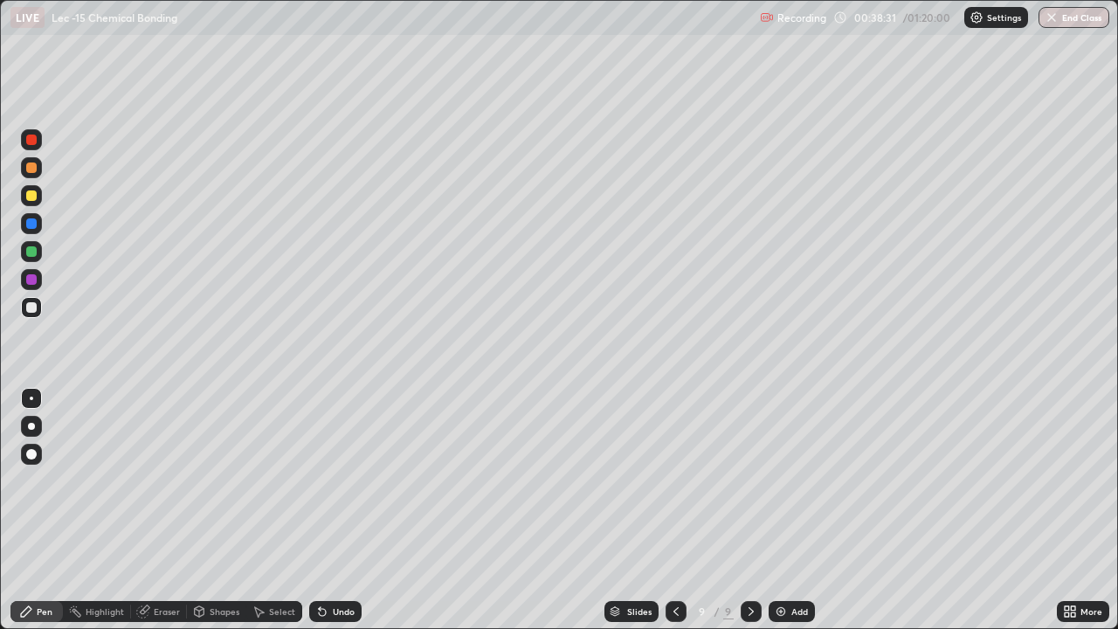
click at [40, 197] on div at bounding box center [31, 195] width 21 height 21
click at [792, 510] on div "Add" at bounding box center [800, 611] width 17 height 9
click at [40, 310] on div at bounding box center [31, 307] width 21 height 21
click at [39, 201] on div at bounding box center [31, 195] width 21 height 21
click at [168, 510] on div "Eraser" at bounding box center [159, 611] width 56 height 21
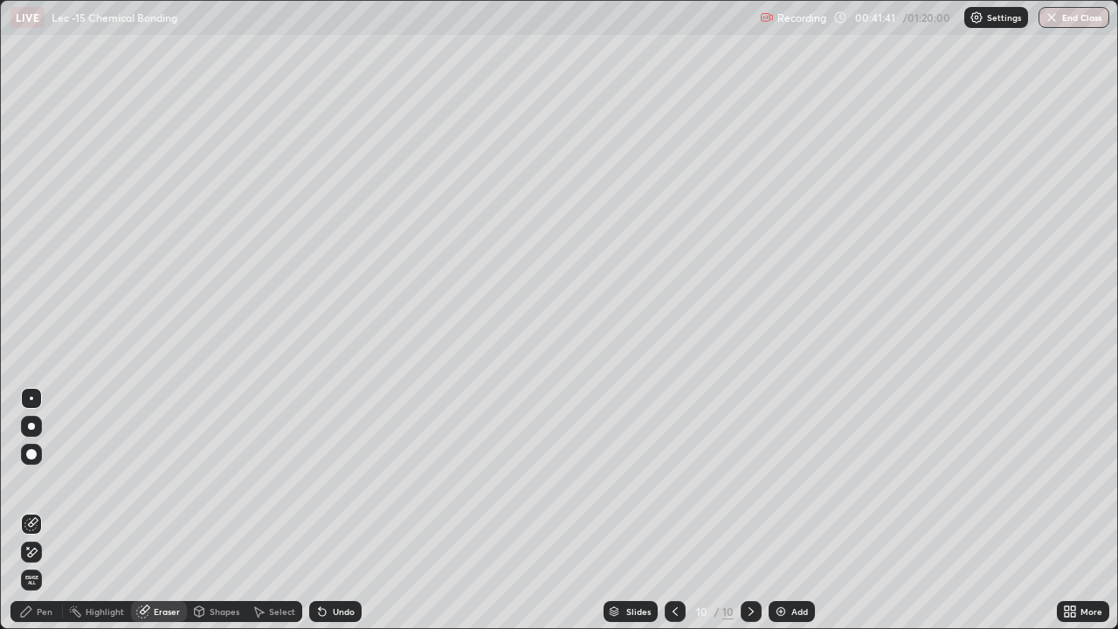
click at [38, 510] on div "Pen" at bounding box center [45, 611] width 16 height 9
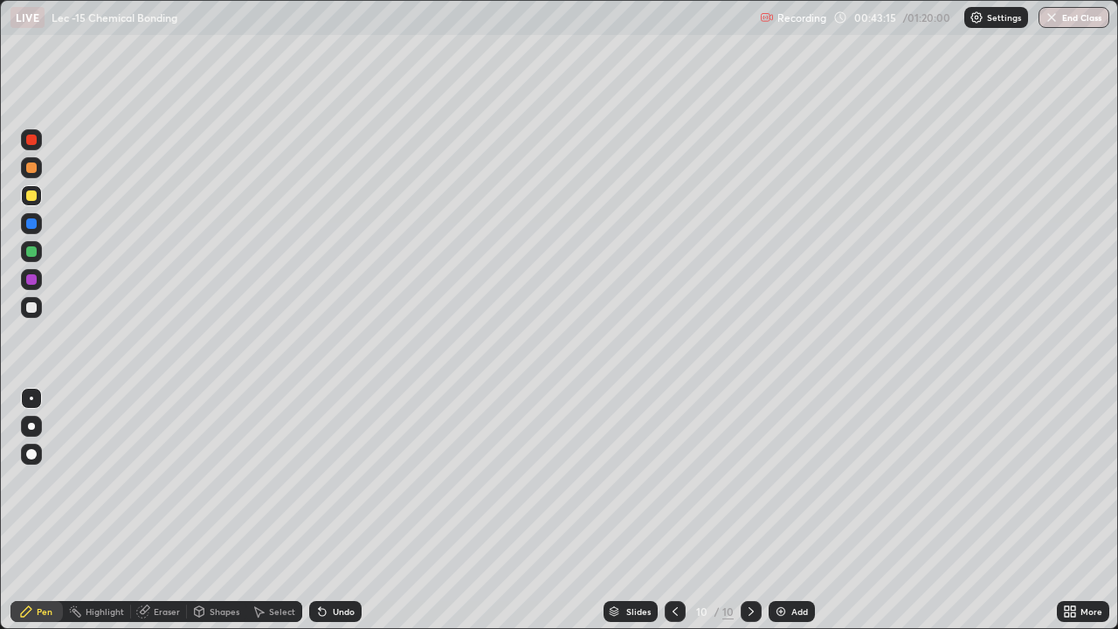
click at [800, 510] on div "Add" at bounding box center [800, 611] width 17 height 9
click at [163, 510] on div "Eraser" at bounding box center [167, 611] width 26 height 9
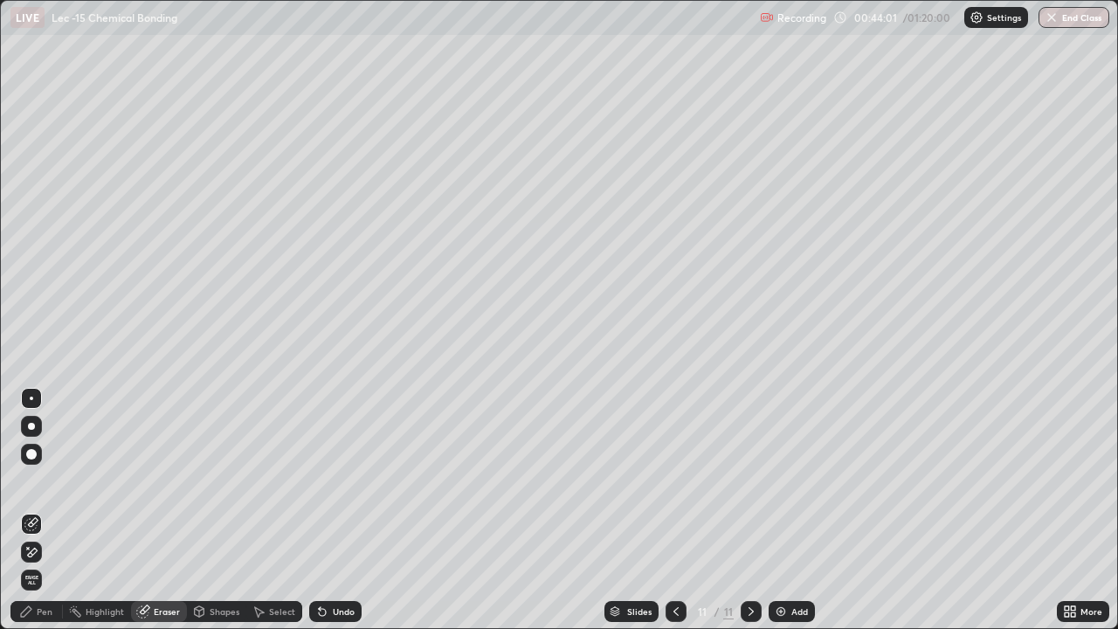
click at [41, 510] on div "Pen" at bounding box center [45, 611] width 16 height 9
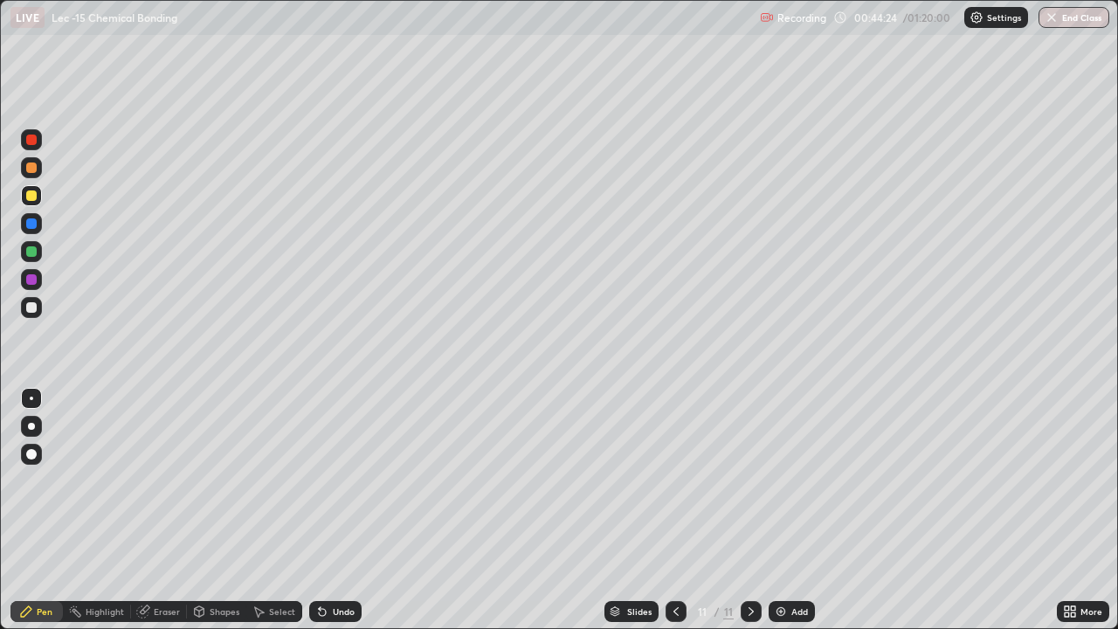
click at [35, 307] on div at bounding box center [31, 307] width 10 height 10
click at [787, 510] on div "Add" at bounding box center [792, 611] width 46 height 21
click at [39, 196] on div at bounding box center [31, 195] width 21 height 21
click at [684, 510] on div at bounding box center [676, 611] width 21 height 21
click at [801, 510] on div "Add" at bounding box center [792, 611] width 46 height 21
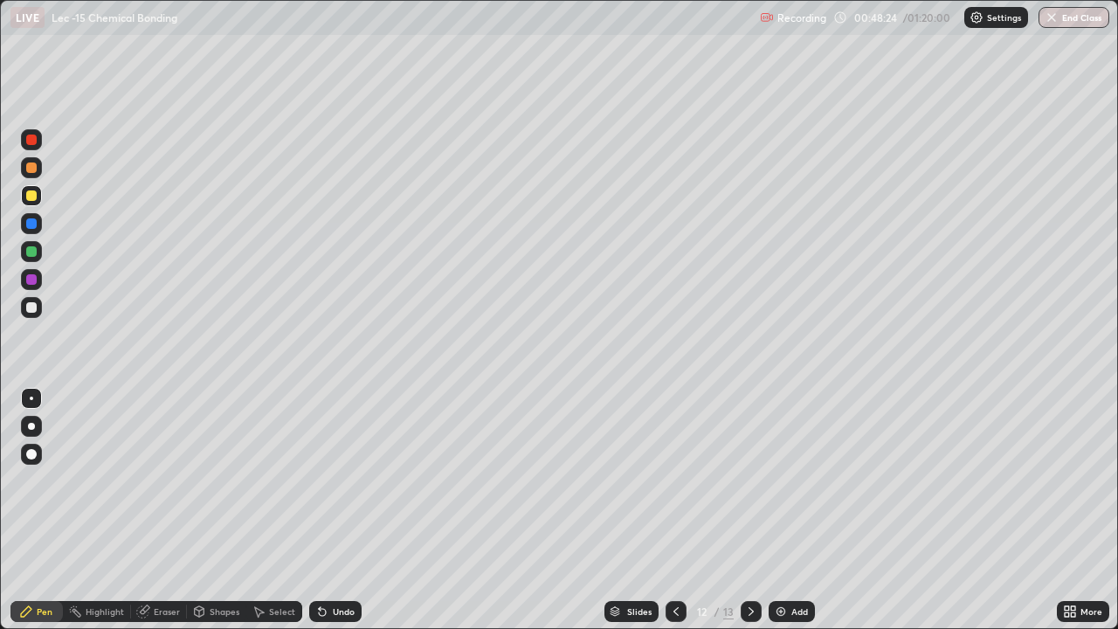
click at [38, 309] on div at bounding box center [31, 307] width 21 height 21
click at [792, 510] on div "Add" at bounding box center [800, 611] width 17 height 9
click at [38, 199] on div at bounding box center [31, 195] width 21 height 21
click at [799, 510] on div "Add" at bounding box center [792, 611] width 46 height 21
click at [39, 309] on div at bounding box center [31, 307] width 21 height 21
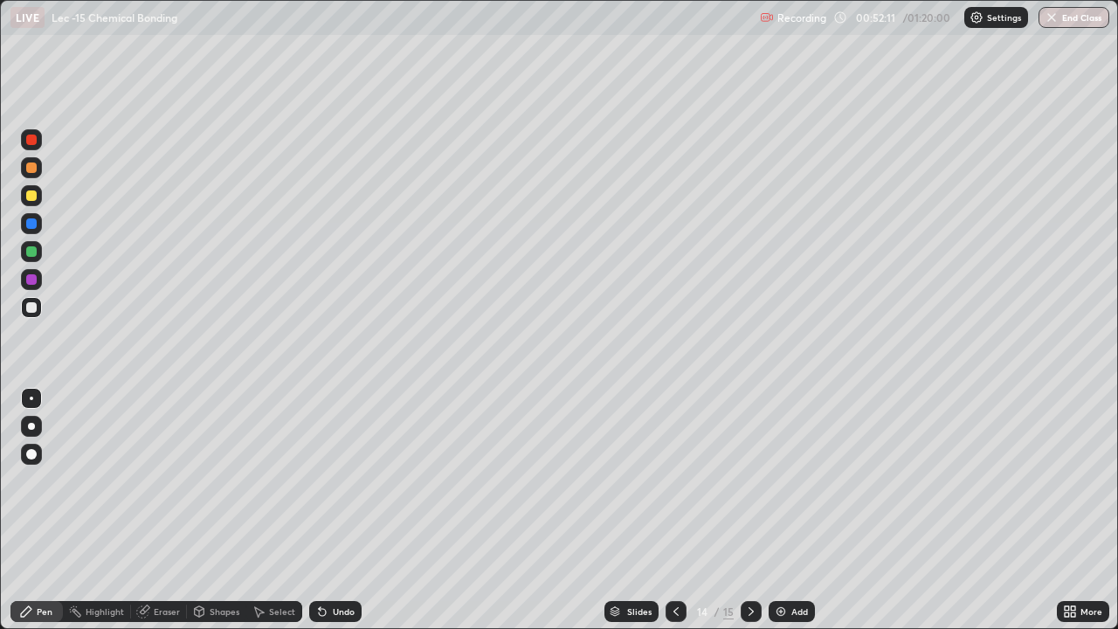
click at [333, 510] on div "Undo" at bounding box center [344, 611] width 22 height 9
click at [334, 510] on div "Undo" at bounding box center [335, 611] width 52 height 21
click at [336, 510] on div "Undo" at bounding box center [335, 611] width 52 height 21
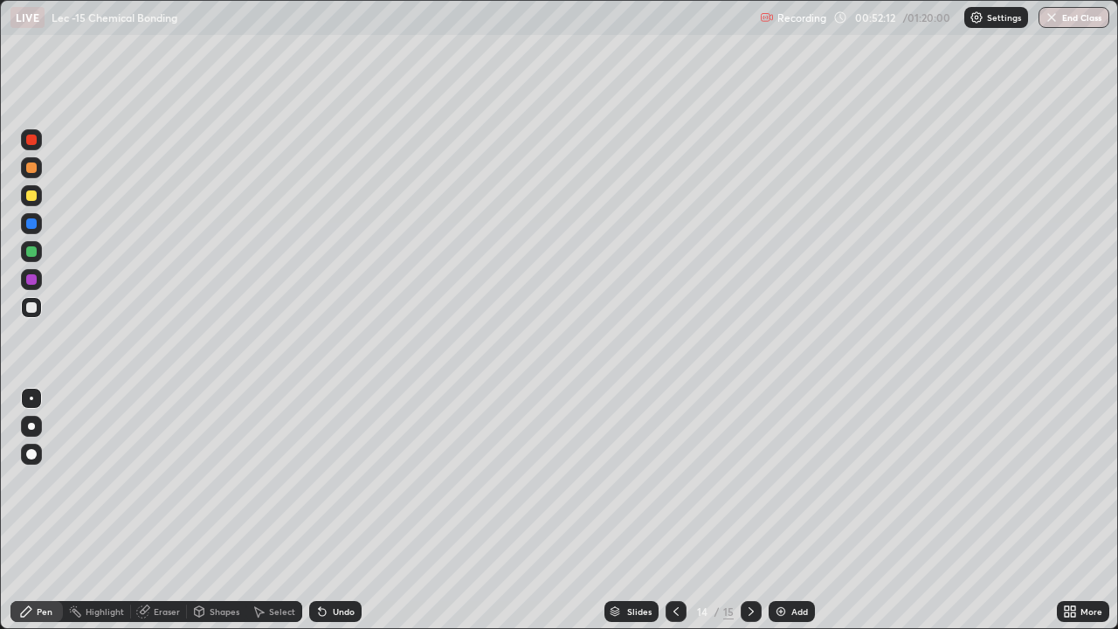
click at [336, 510] on div "Undo" at bounding box center [335, 611] width 52 height 21
click at [335, 510] on div "Undo" at bounding box center [335, 611] width 52 height 21
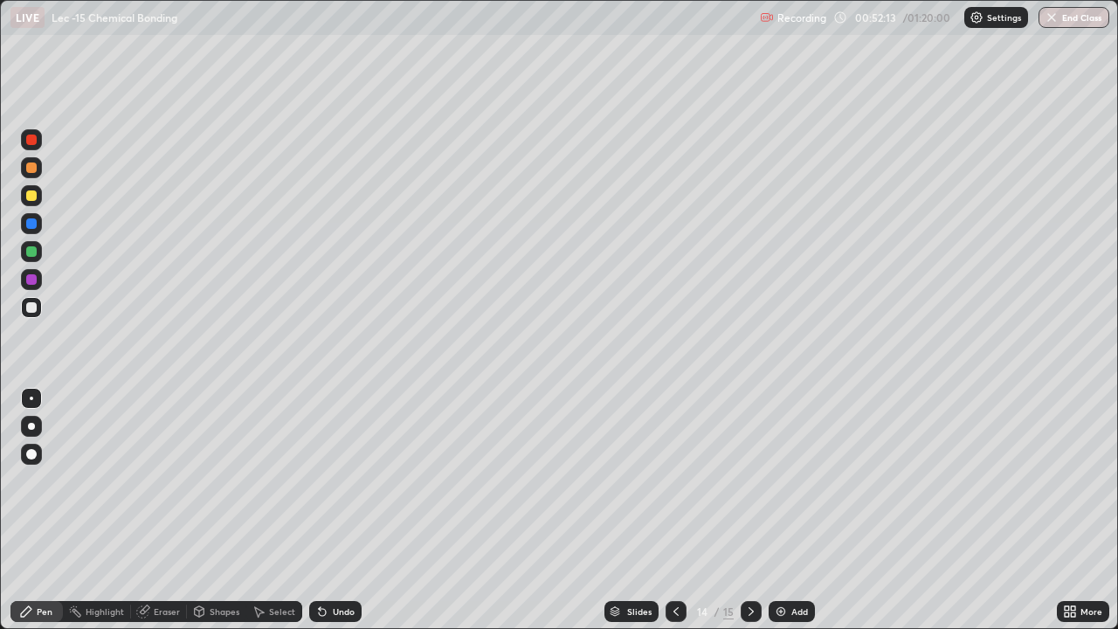
click at [333, 510] on div "Undo" at bounding box center [344, 611] width 22 height 9
click at [334, 510] on div "Undo" at bounding box center [335, 611] width 52 height 21
click at [340, 510] on div "Undo" at bounding box center [344, 611] width 22 height 9
click at [344, 510] on div "Undo" at bounding box center [344, 611] width 22 height 9
click at [161, 510] on div "Eraser" at bounding box center [159, 611] width 56 height 21
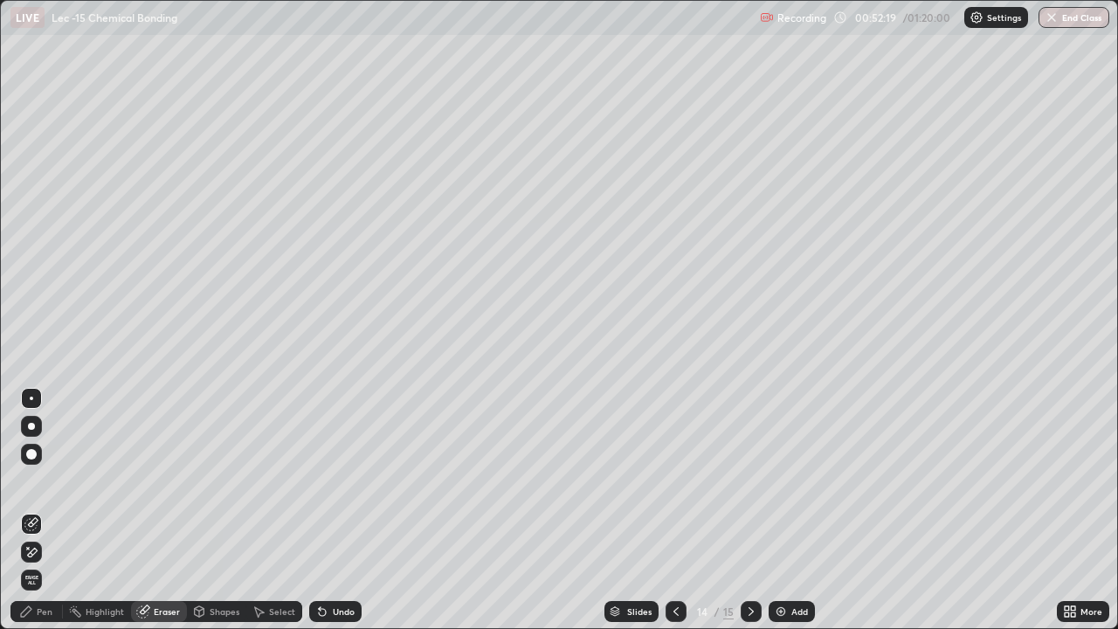
click at [40, 510] on div "Pen" at bounding box center [36, 611] width 52 height 21
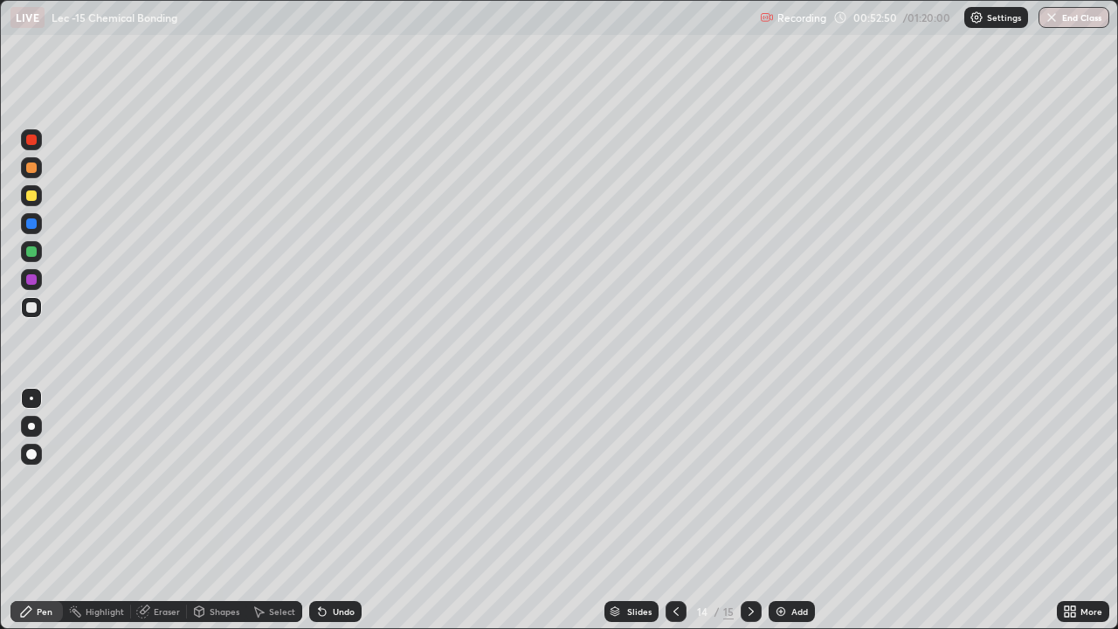
click at [32, 168] on div at bounding box center [31, 168] width 10 height 10
click at [32, 196] on div at bounding box center [31, 195] width 10 height 10
click at [162, 510] on div "Eraser" at bounding box center [167, 611] width 26 height 9
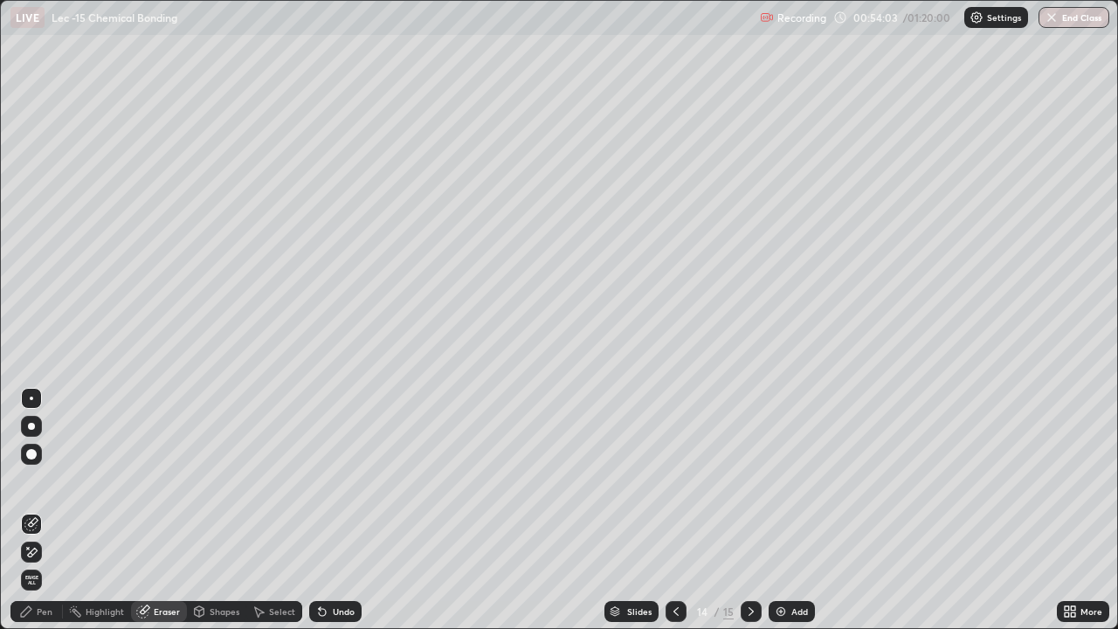
click at [49, 510] on div "Pen" at bounding box center [36, 611] width 52 height 21
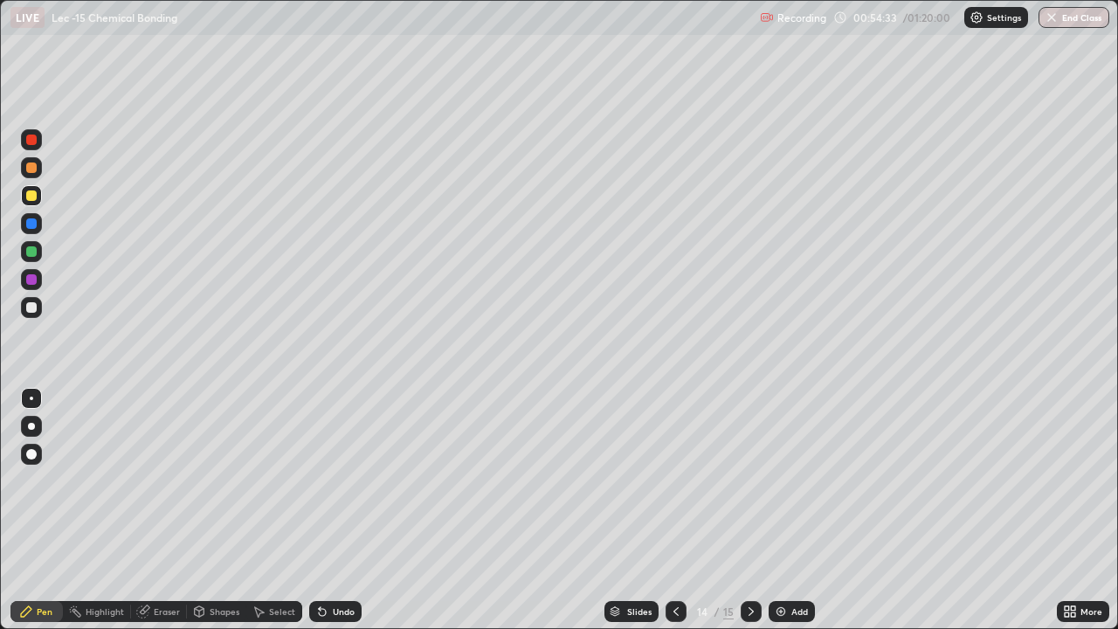
click at [38, 305] on div at bounding box center [31, 307] width 21 height 21
click at [781, 510] on div "Add" at bounding box center [792, 611] width 46 height 21
click at [670, 510] on div at bounding box center [676, 611] width 21 height 21
click at [750, 510] on icon at bounding box center [751, 612] width 14 height 14
click at [35, 200] on div at bounding box center [31, 195] width 21 height 21
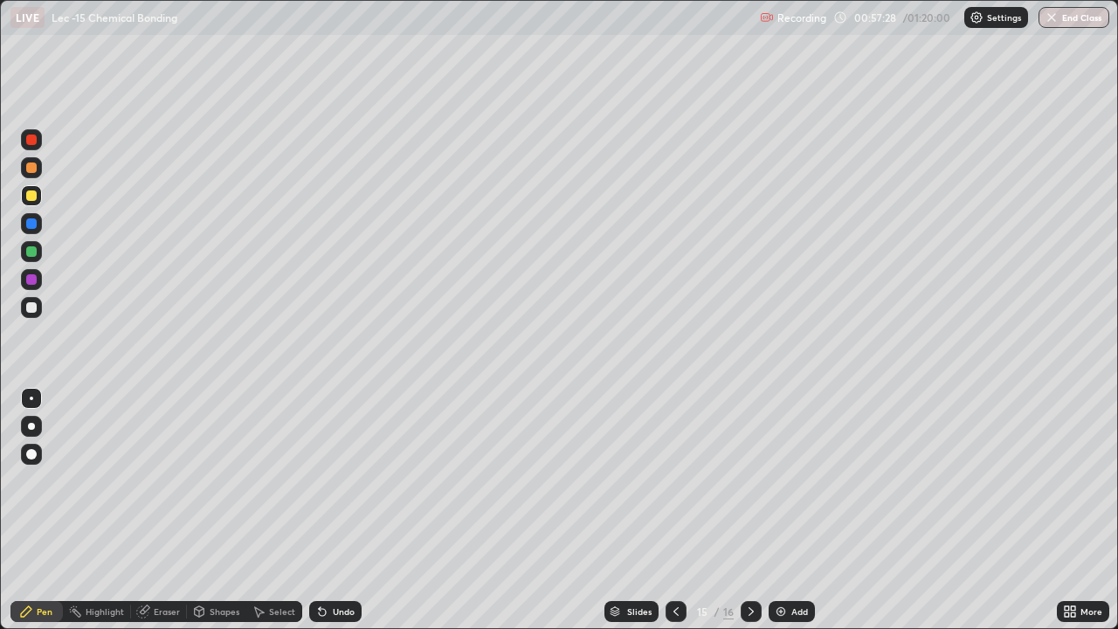
click at [40, 310] on div at bounding box center [31, 307] width 21 height 21
click at [1070, 24] on button "End Class" at bounding box center [1075, 17] width 69 height 21
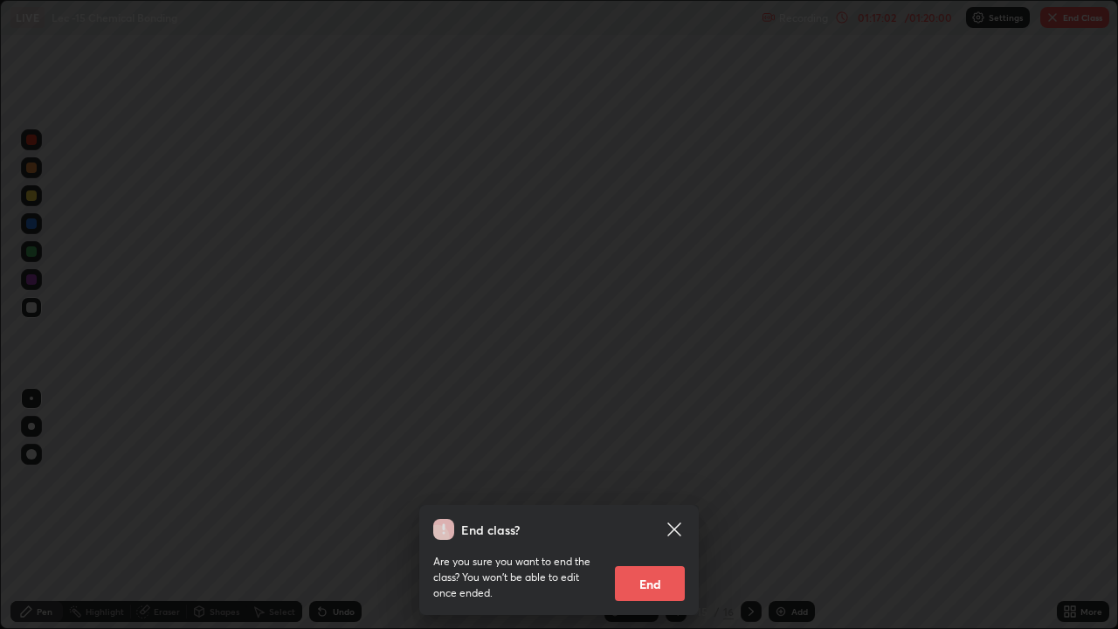
click at [669, 510] on button "End" at bounding box center [650, 583] width 70 height 35
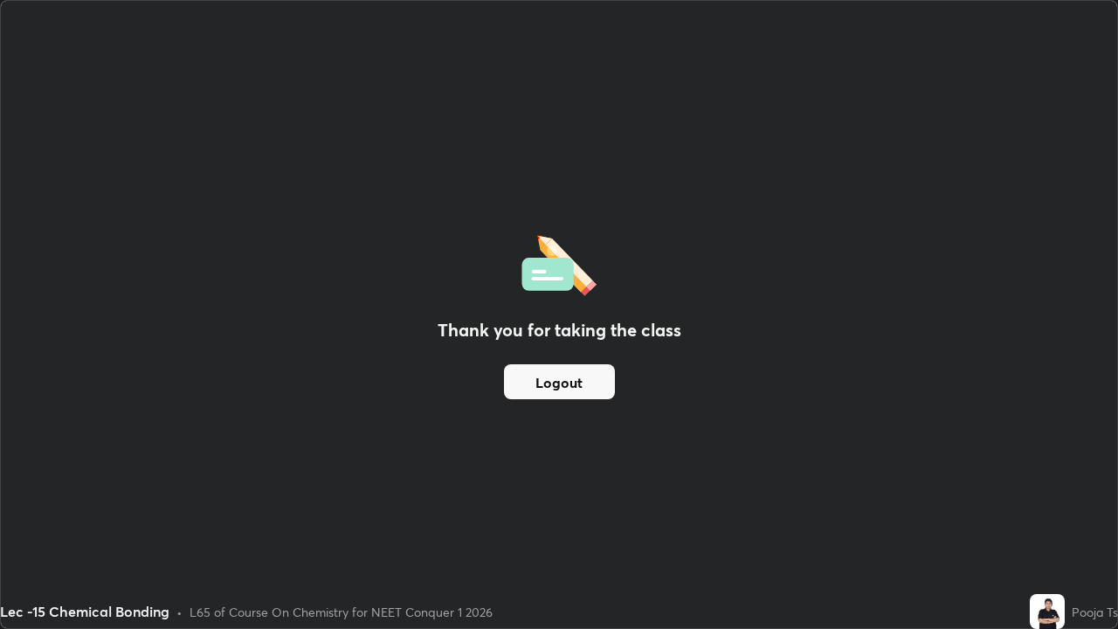
click at [564, 395] on button "Logout" at bounding box center [559, 381] width 111 height 35
click at [575, 392] on button "Logout" at bounding box center [559, 381] width 111 height 35
click at [580, 385] on button "Logout" at bounding box center [559, 381] width 111 height 35
click at [13, 337] on div "Thank you for taking the class Logout" at bounding box center [559, 314] width 1117 height 627
click at [64, 334] on div "Thank you for taking the class Logout" at bounding box center [559, 314] width 1117 height 627
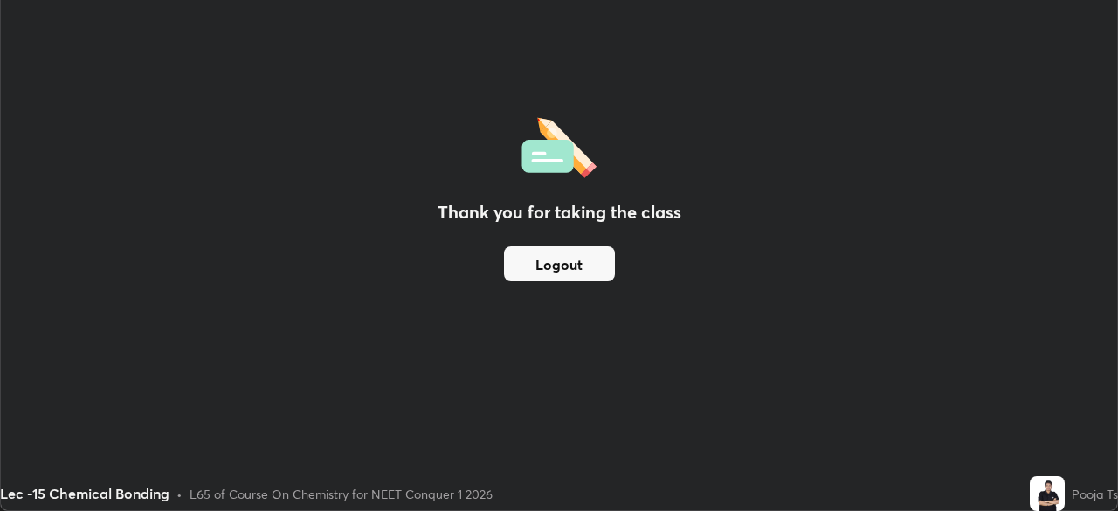
scroll to position [86868, 86261]
